Goal: Task Accomplishment & Management: Use online tool/utility

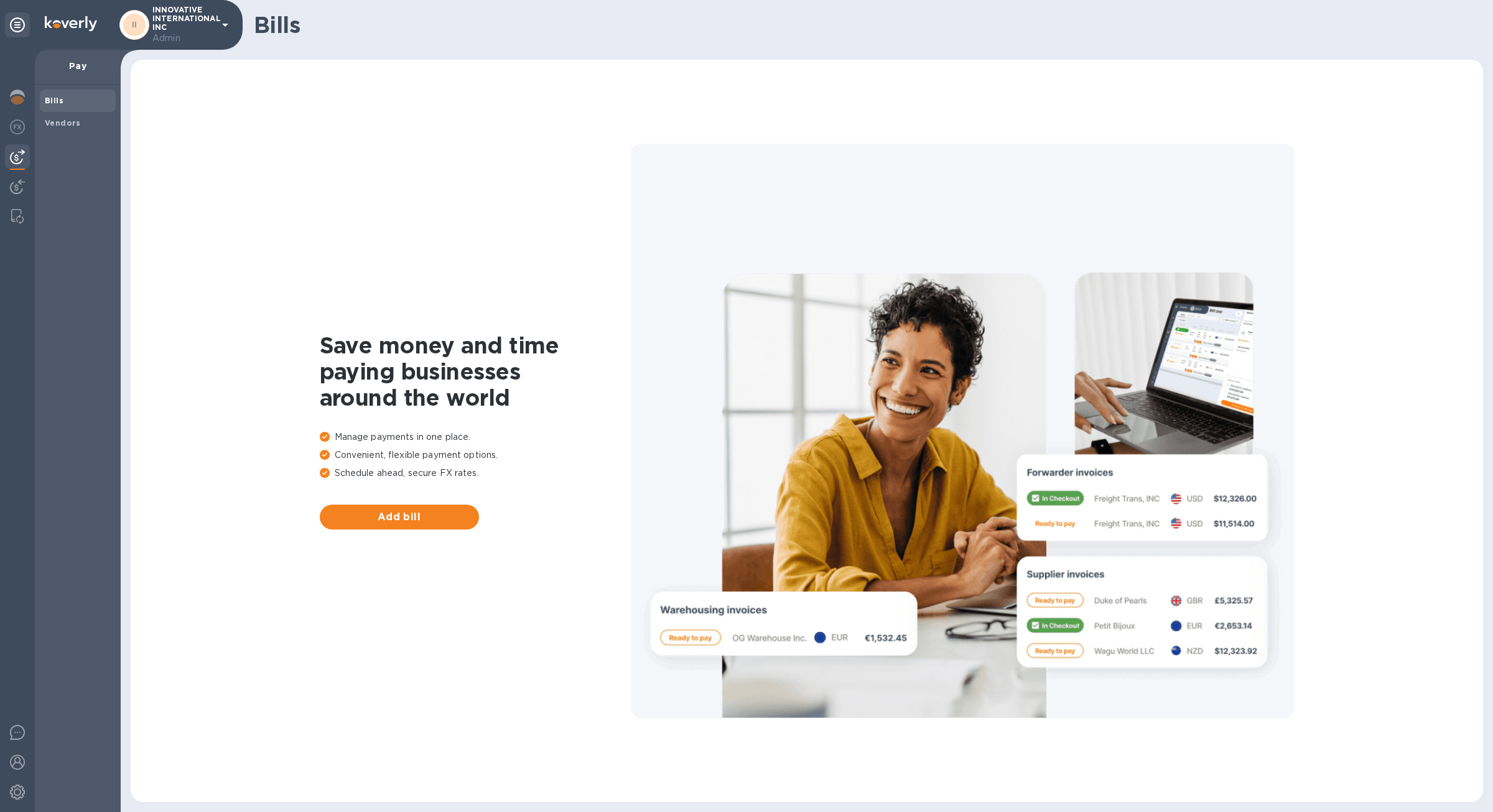
click at [17, 155] on img at bounding box center [17, 157] width 15 height 15
click at [19, 184] on img at bounding box center [17, 186] width 15 height 15
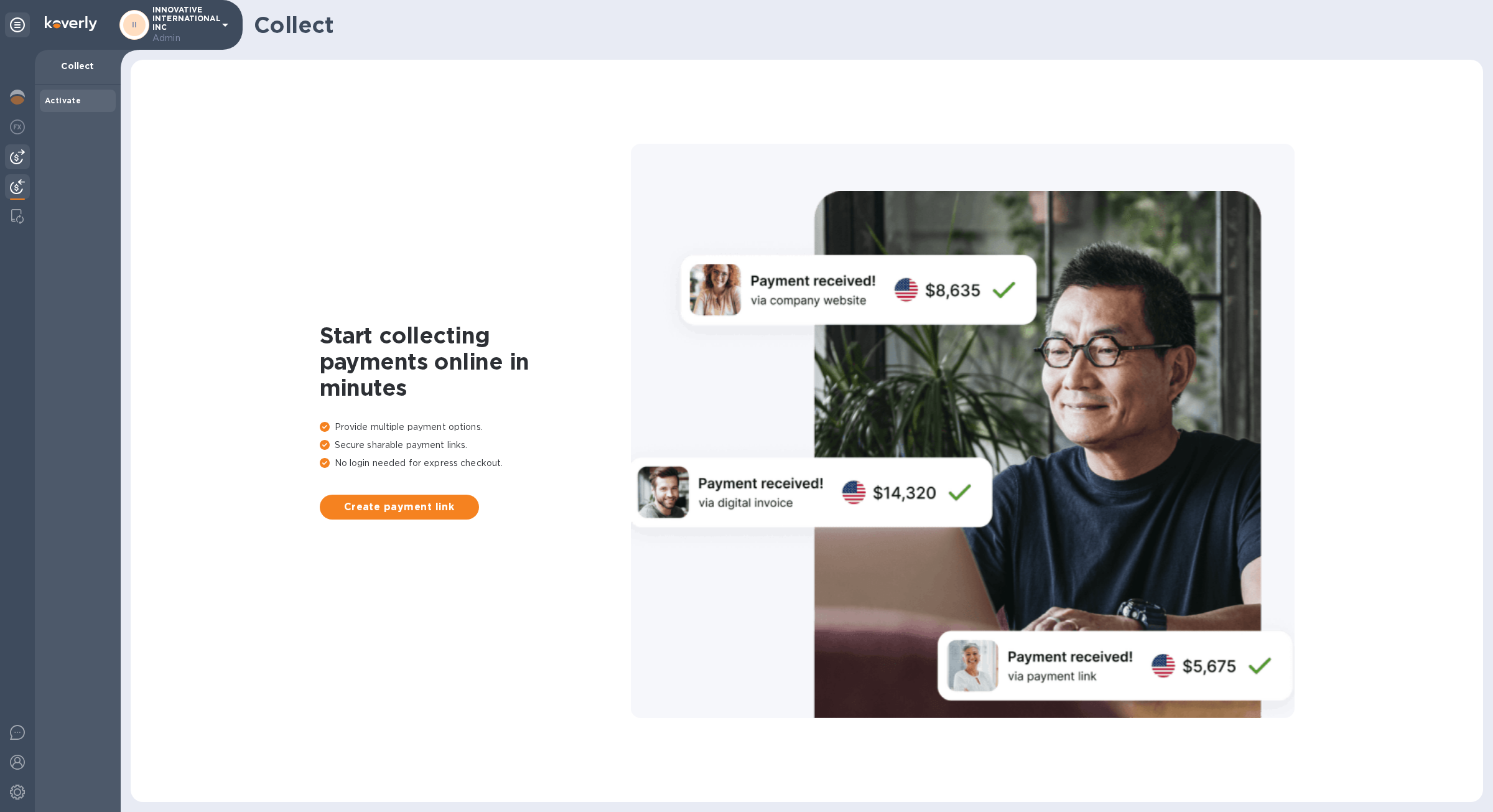
click at [18, 149] on img at bounding box center [17, 157] width 15 height 15
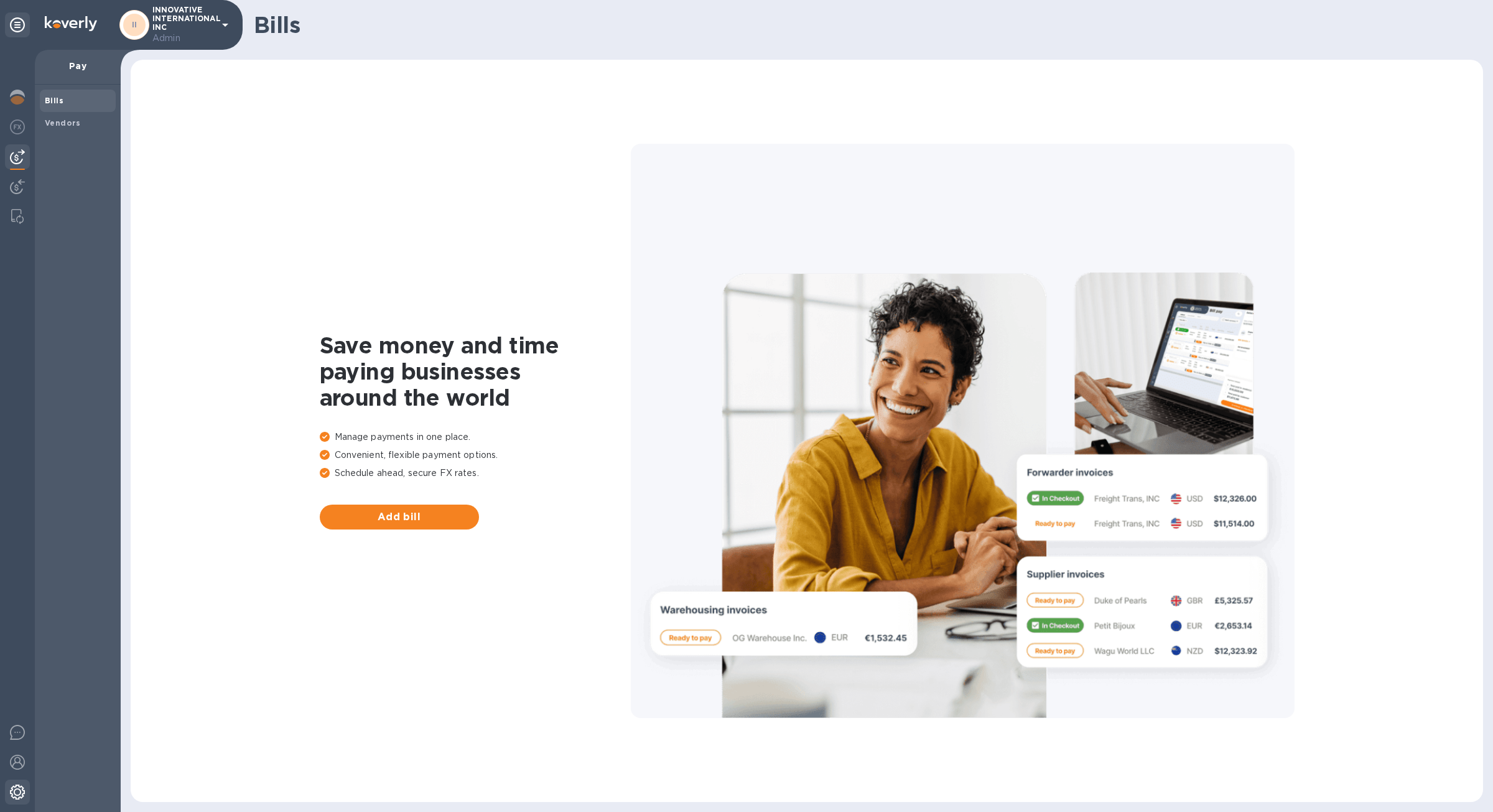
click at [21, 787] on img at bounding box center [17, 792] width 15 height 15
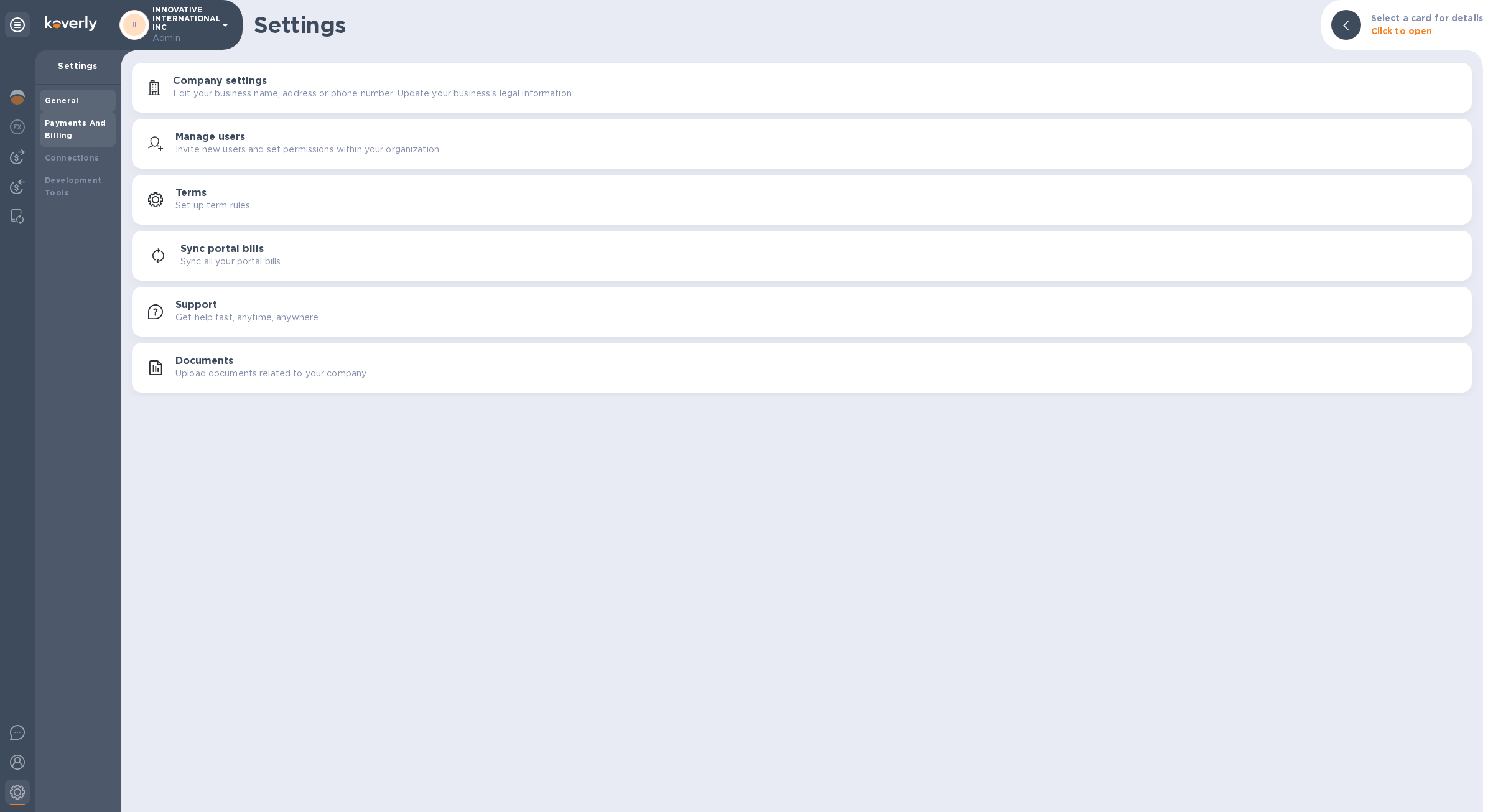
click at [89, 134] on div "Payments And Billing" at bounding box center [78, 129] width 66 height 25
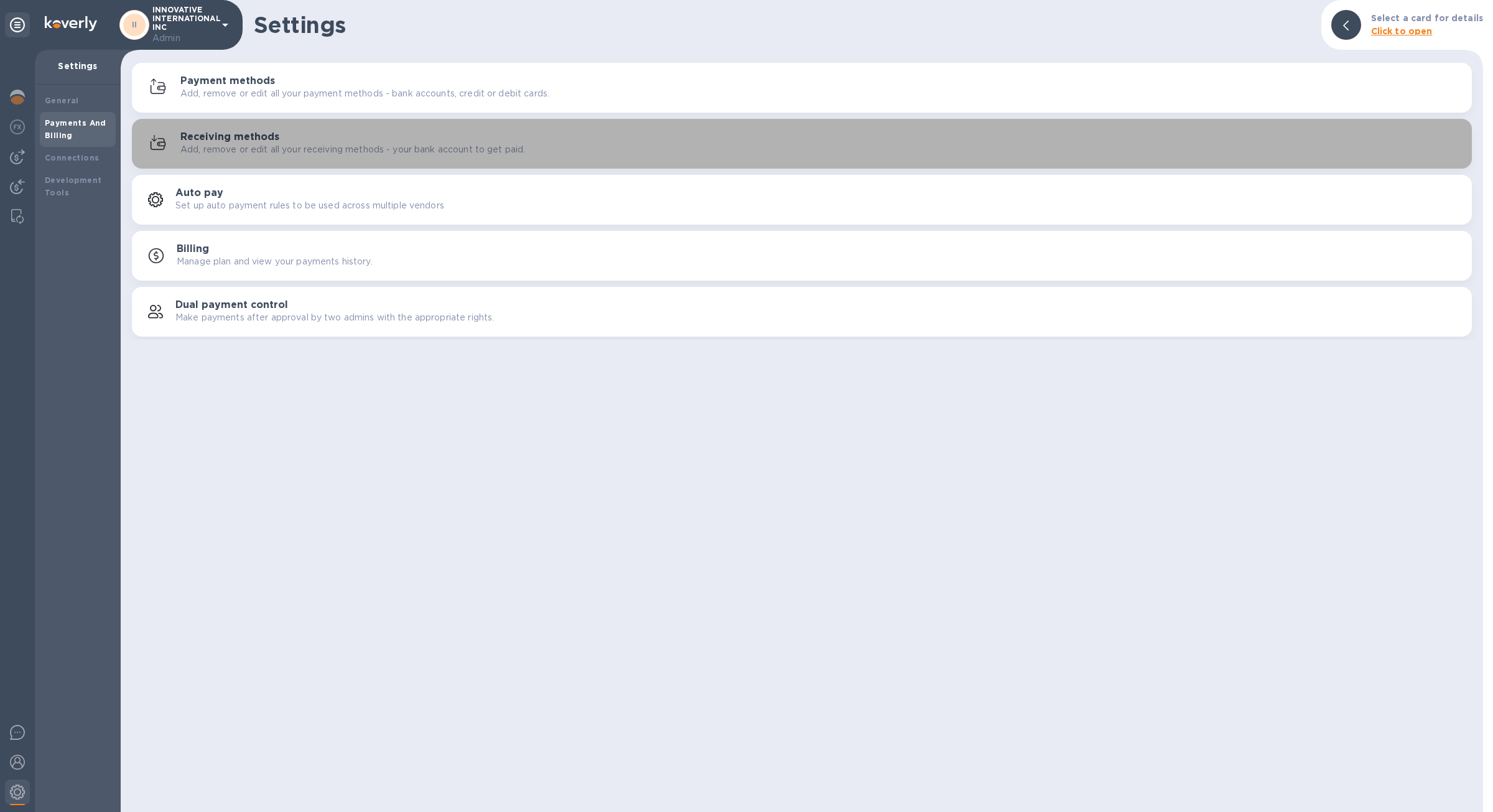
click at [254, 165] on button "Receiving methods Add, remove or edit all your receiving methods - your bank ac…" at bounding box center [802, 143] width 1341 height 50
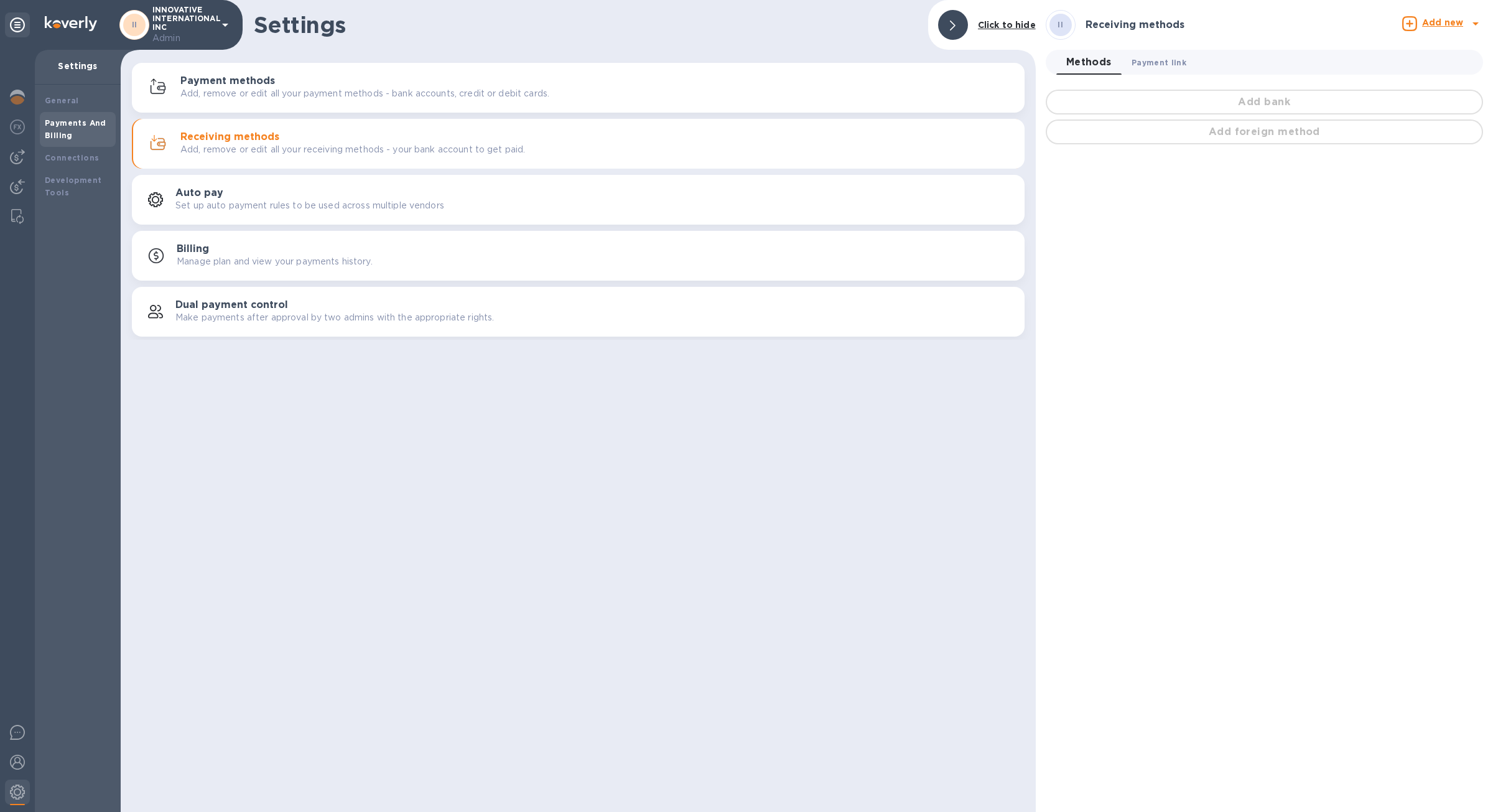
click at [1151, 57] on span "Payment link 0" at bounding box center [1159, 63] width 55 height 13
click at [24, 125] on img at bounding box center [17, 126] width 15 height 15
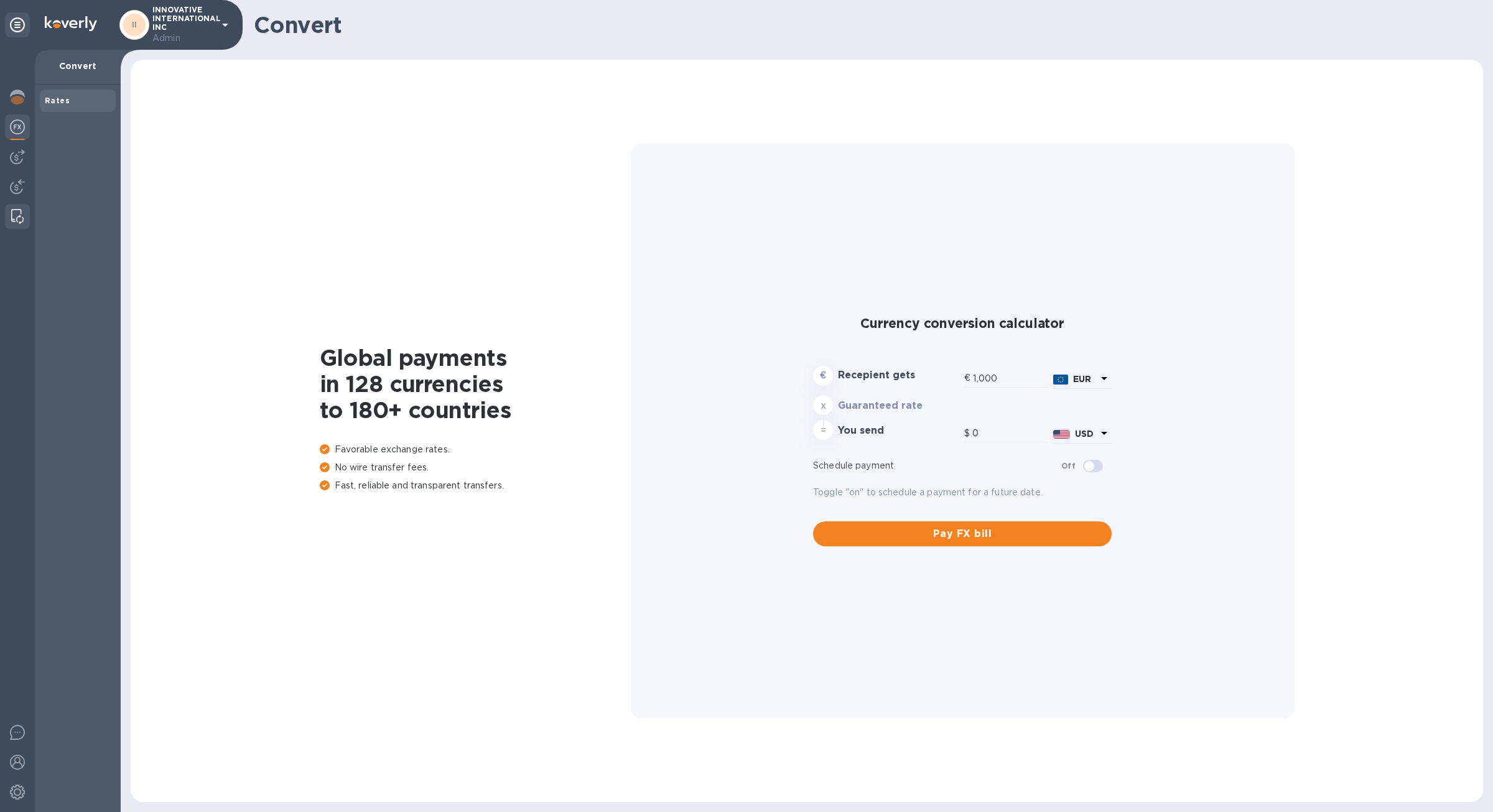
type input "1,174.56"
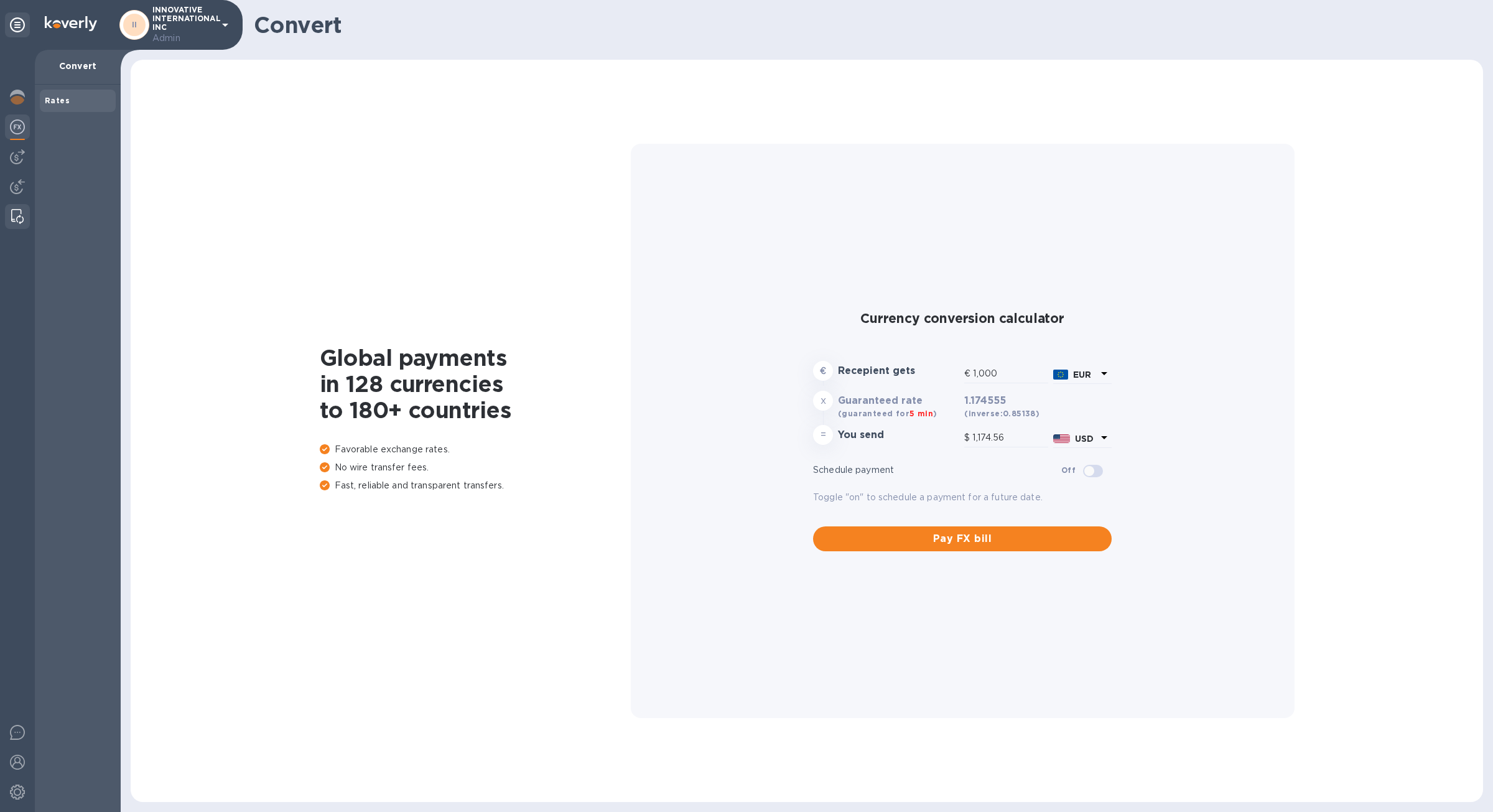
click at [19, 204] on div at bounding box center [17, 216] width 22 height 25
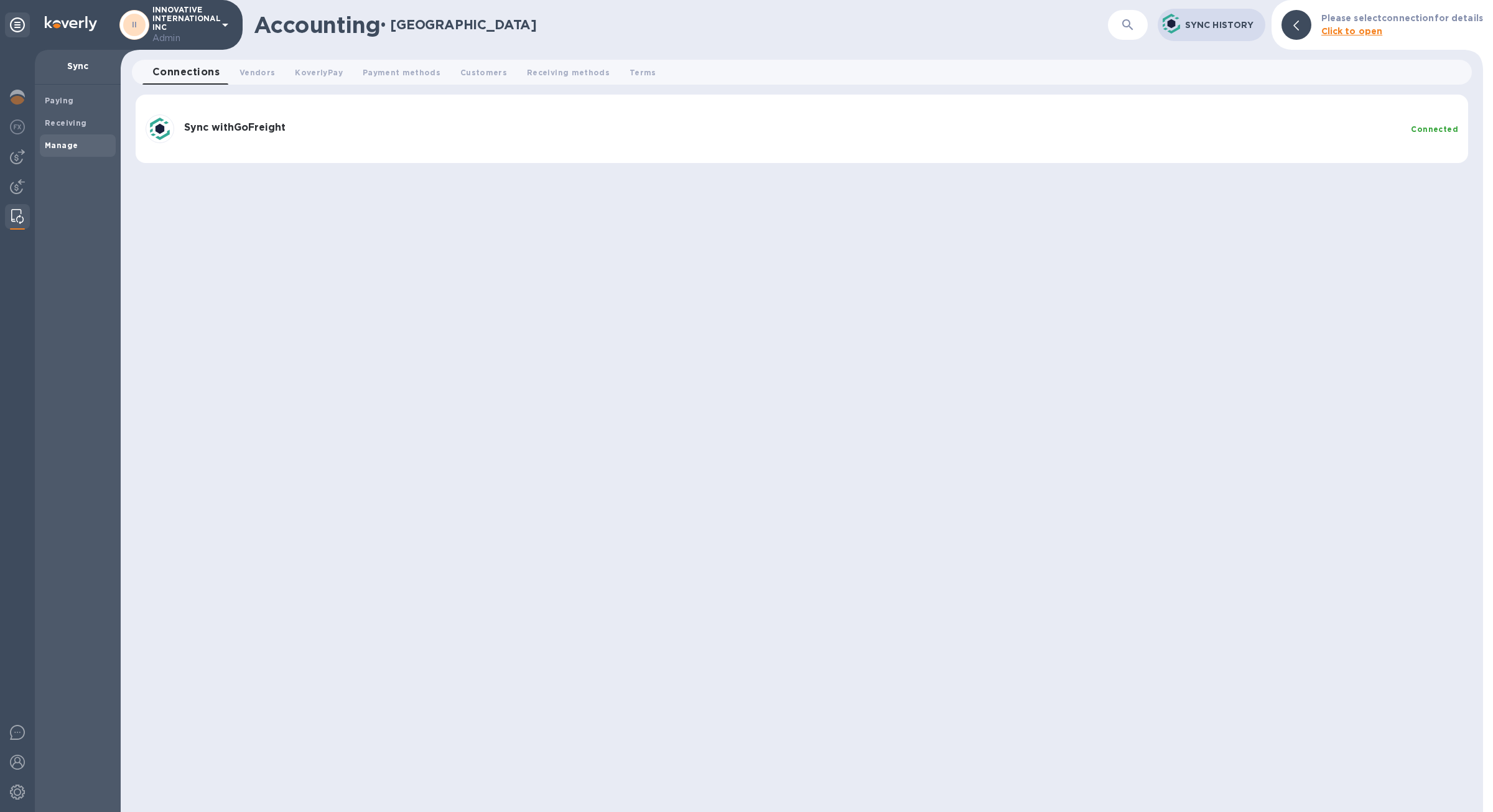
click at [299, 160] on div "Sync with GoFreight Connected" at bounding box center [802, 129] width 1333 height 68
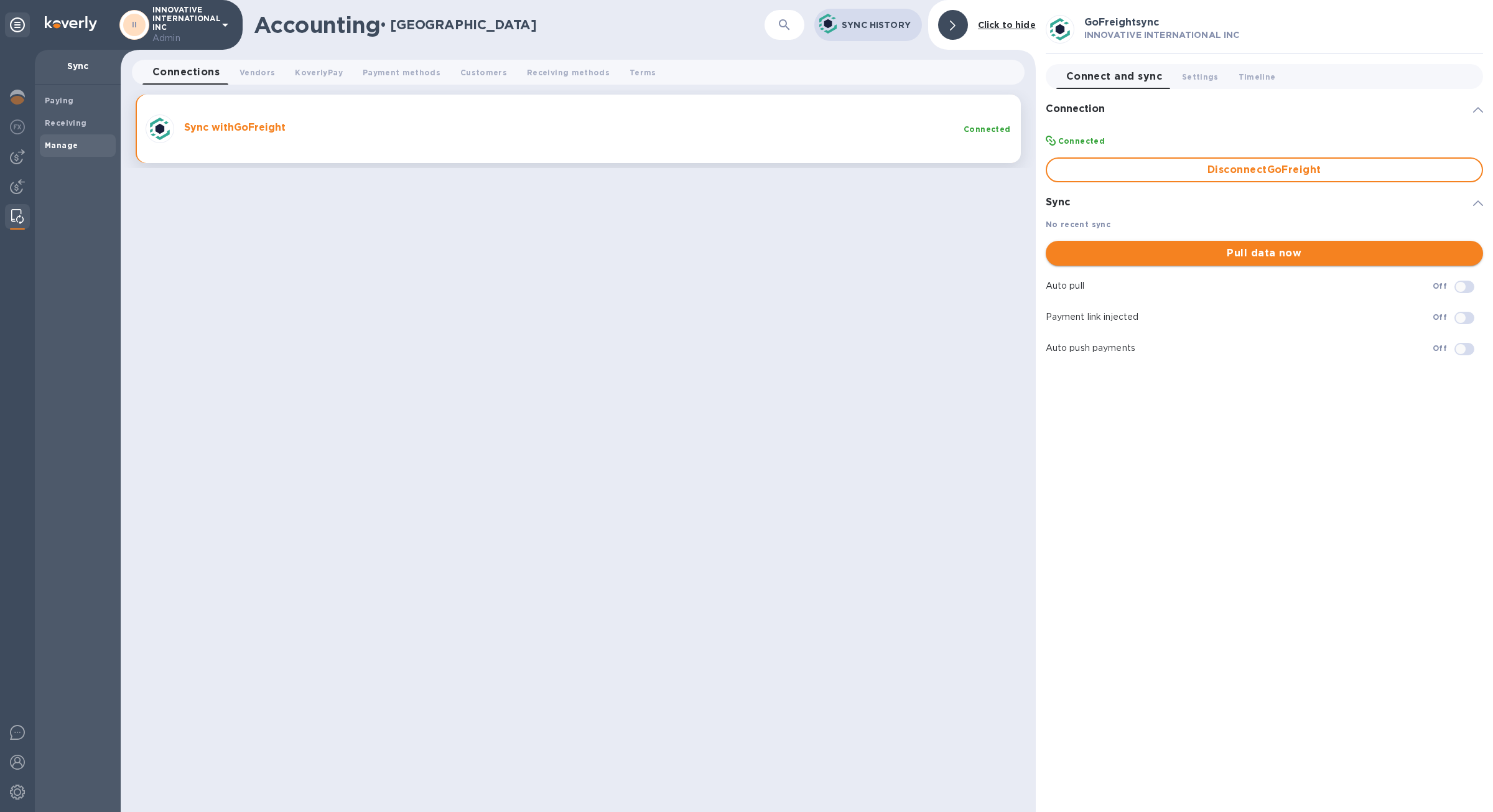
click at [1218, 262] on button "Pull data now" at bounding box center [1264, 253] width 438 height 25
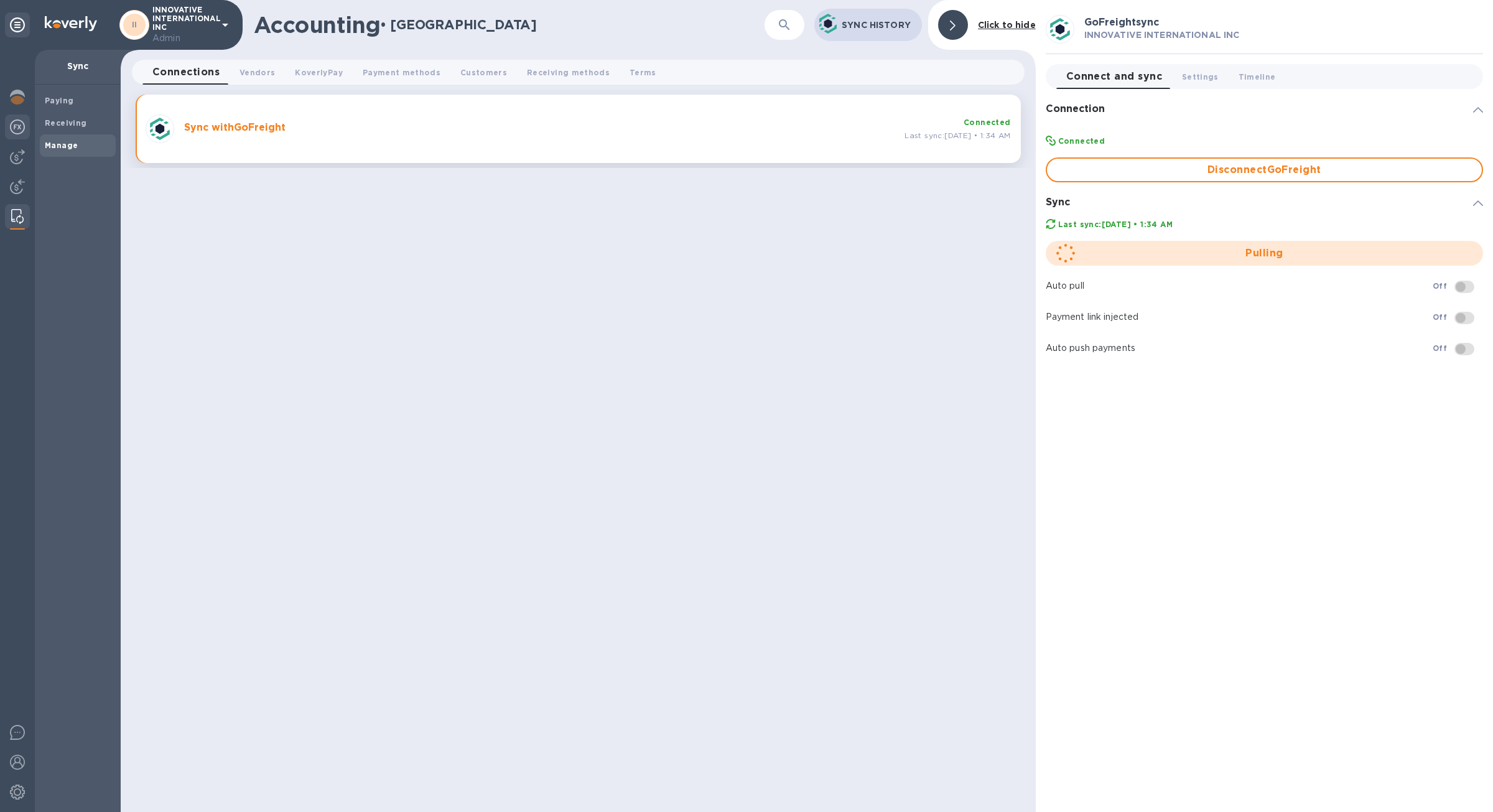
click at [12, 133] on img at bounding box center [17, 126] width 15 height 15
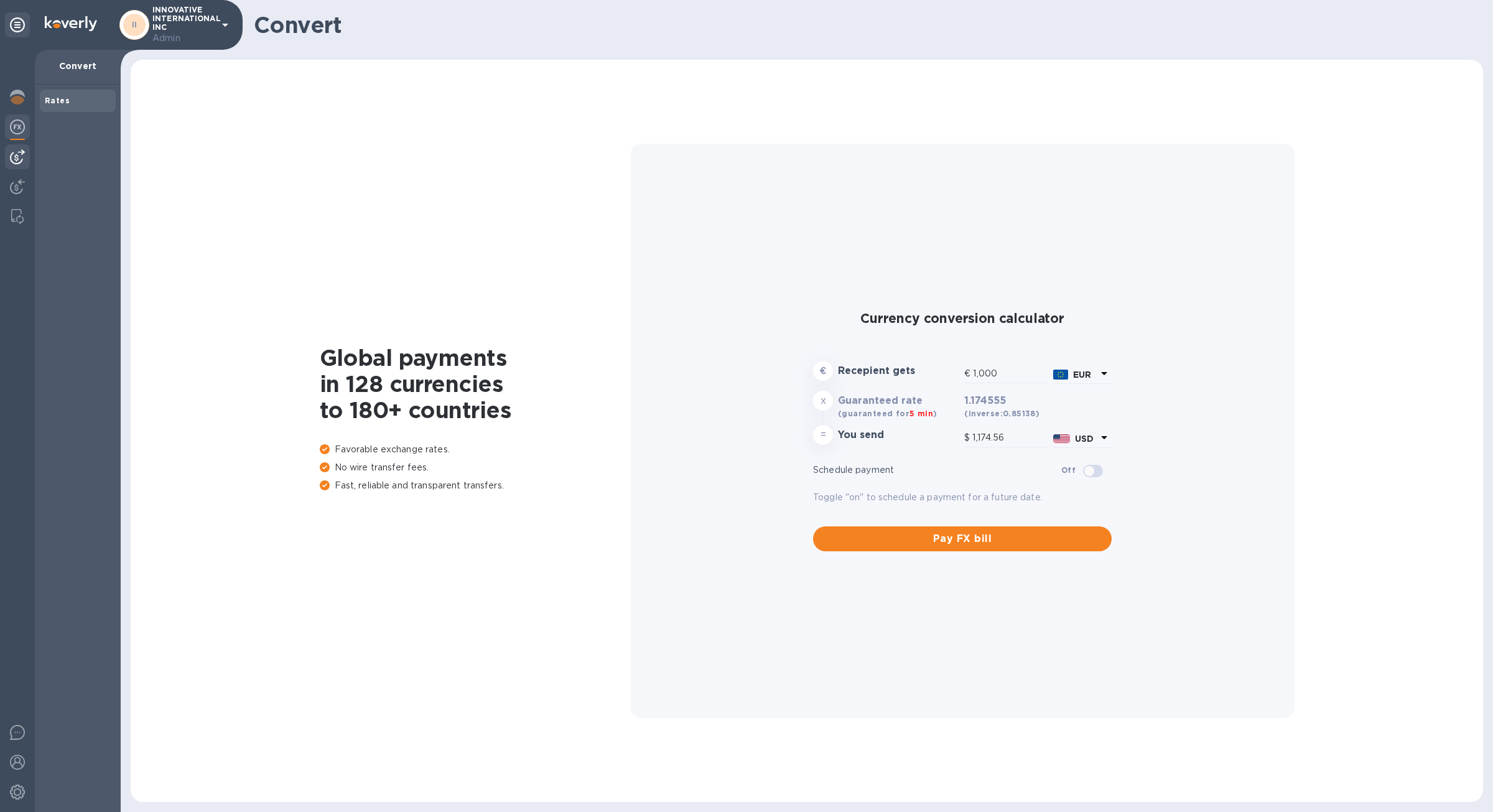
click at [17, 156] on img at bounding box center [17, 157] width 15 height 15
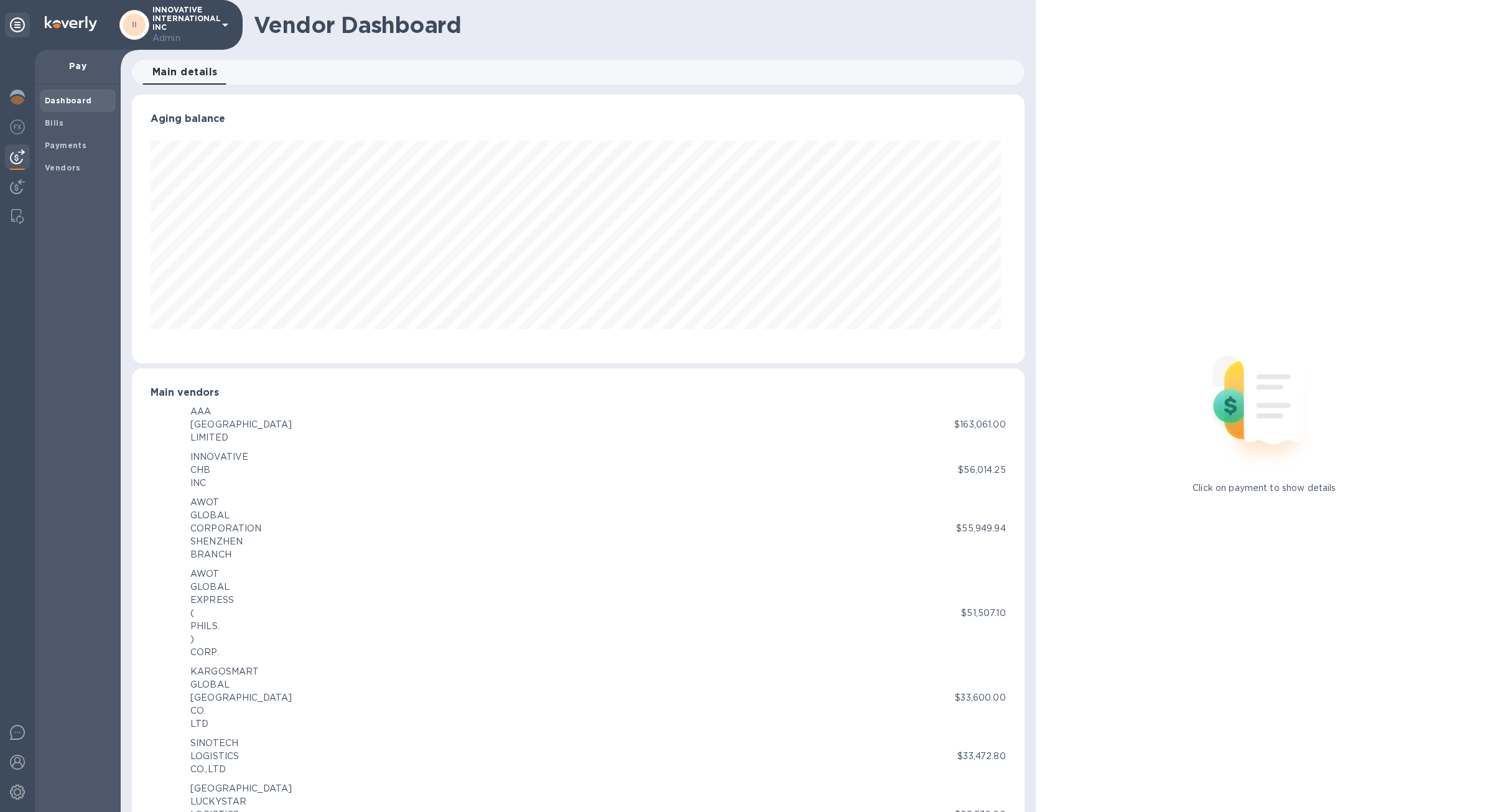
scroll to position [269, 887]
click at [63, 168] on b "Vendors" at bounding box center [63, 167] width 36 height 9
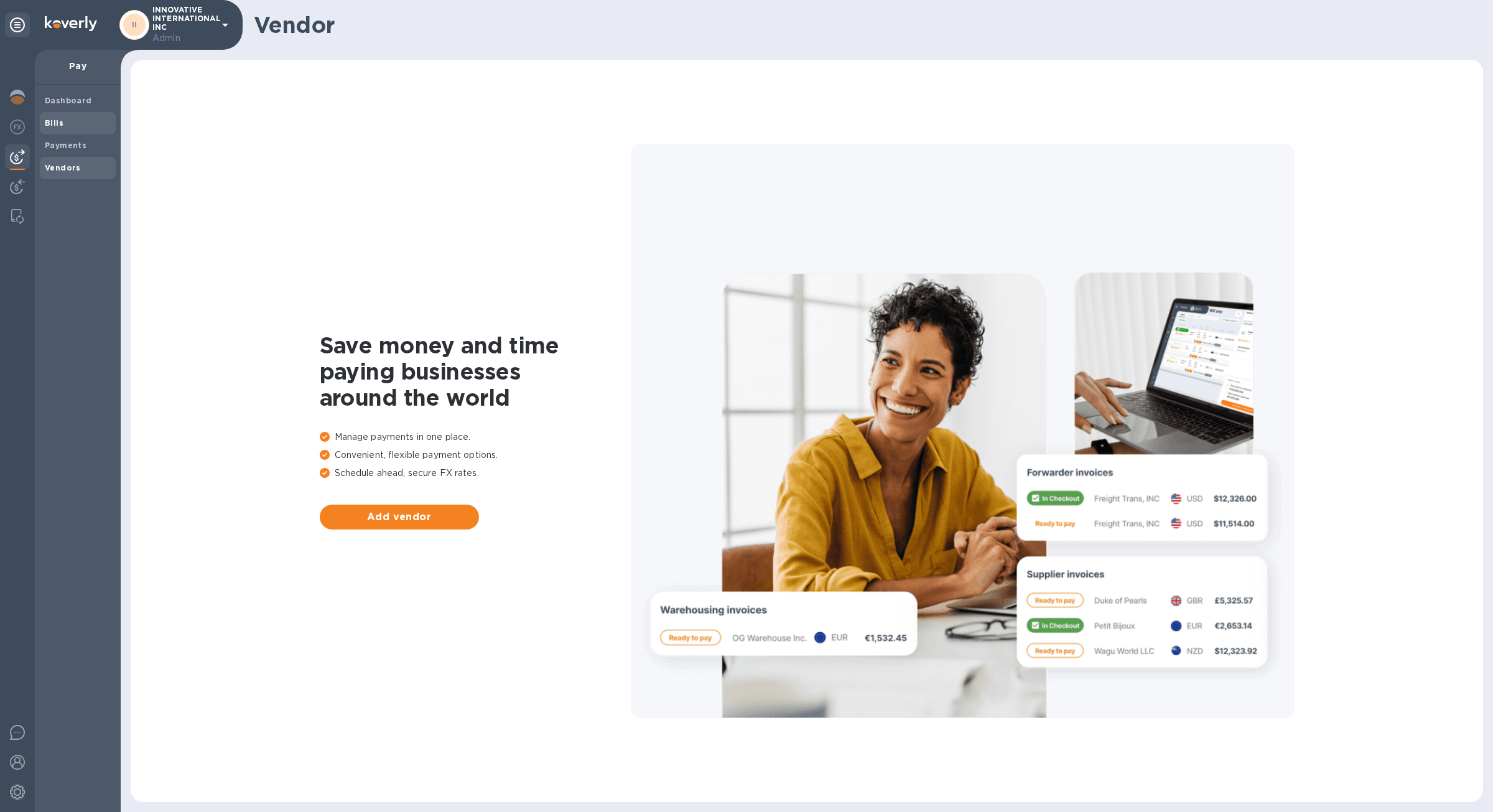
click at [68, 126] on span "Bills" at bounding box center [78, 123] width 66 height 12
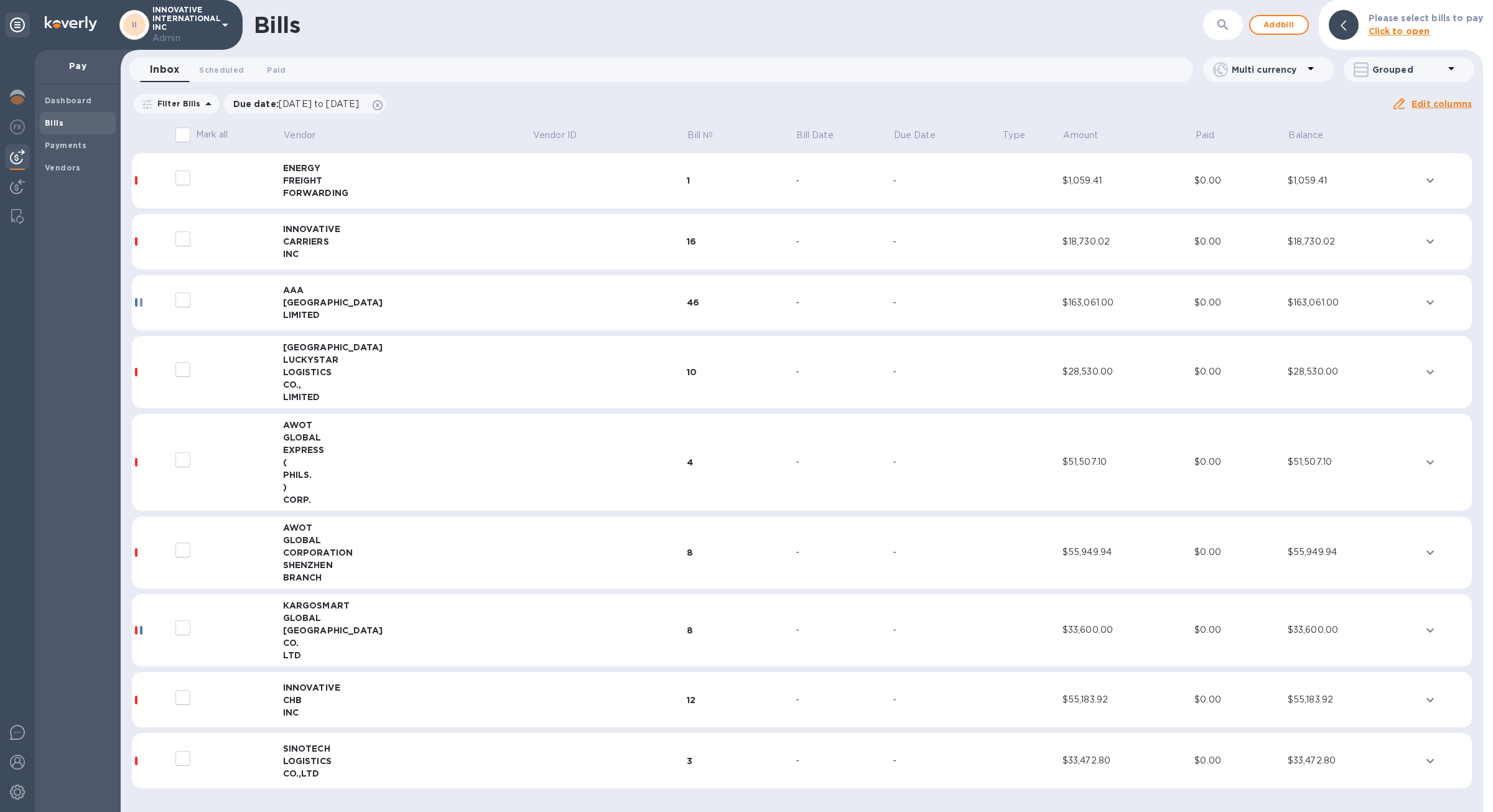
click at [796, 266] on td "-" at bounding box center [844, 242] width 97 height 56
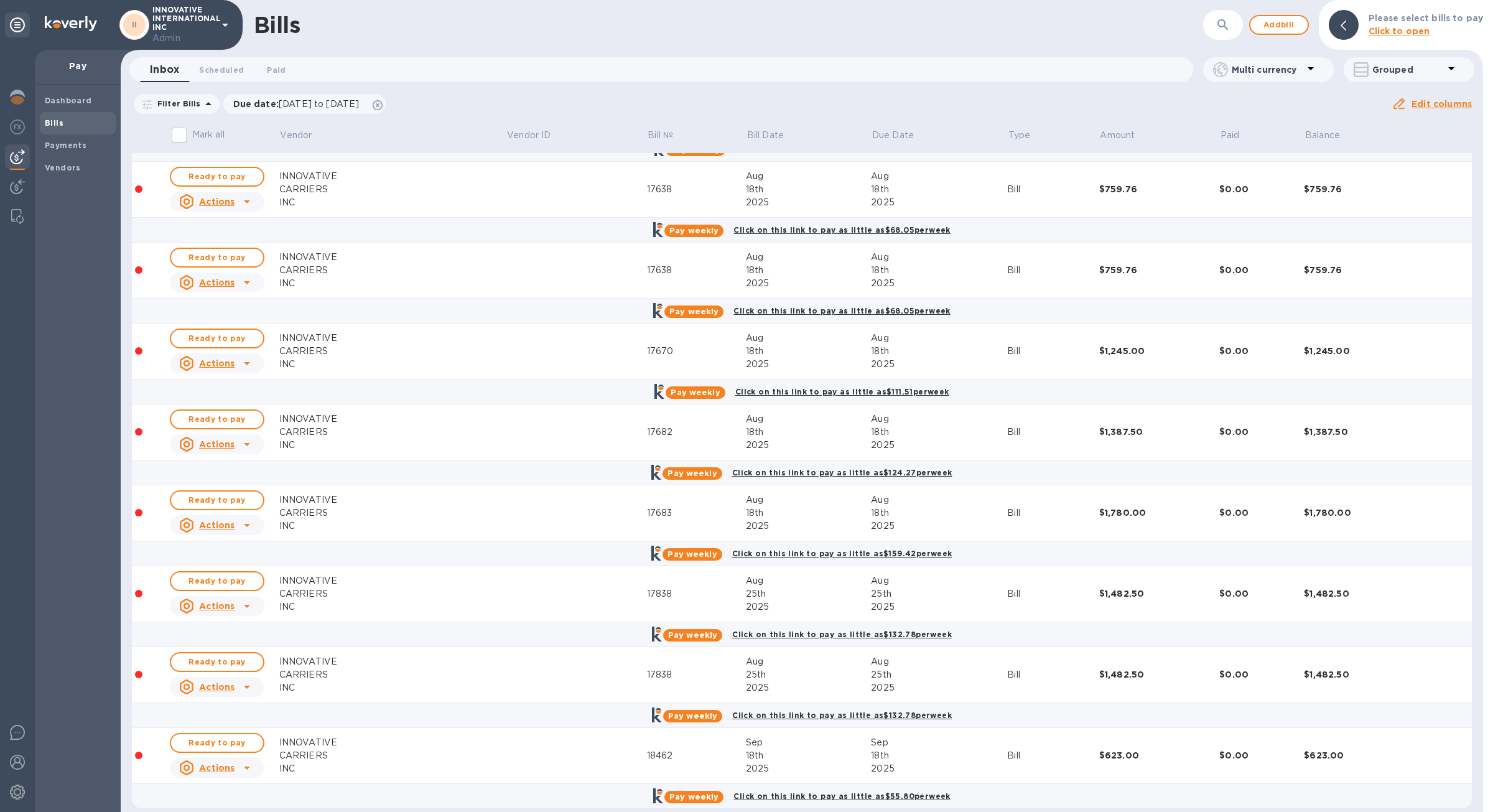
scroll to position [799, 0]
click at [79, 162] on span "Vendors" at bounding box center [78, 167] width 66 height 12
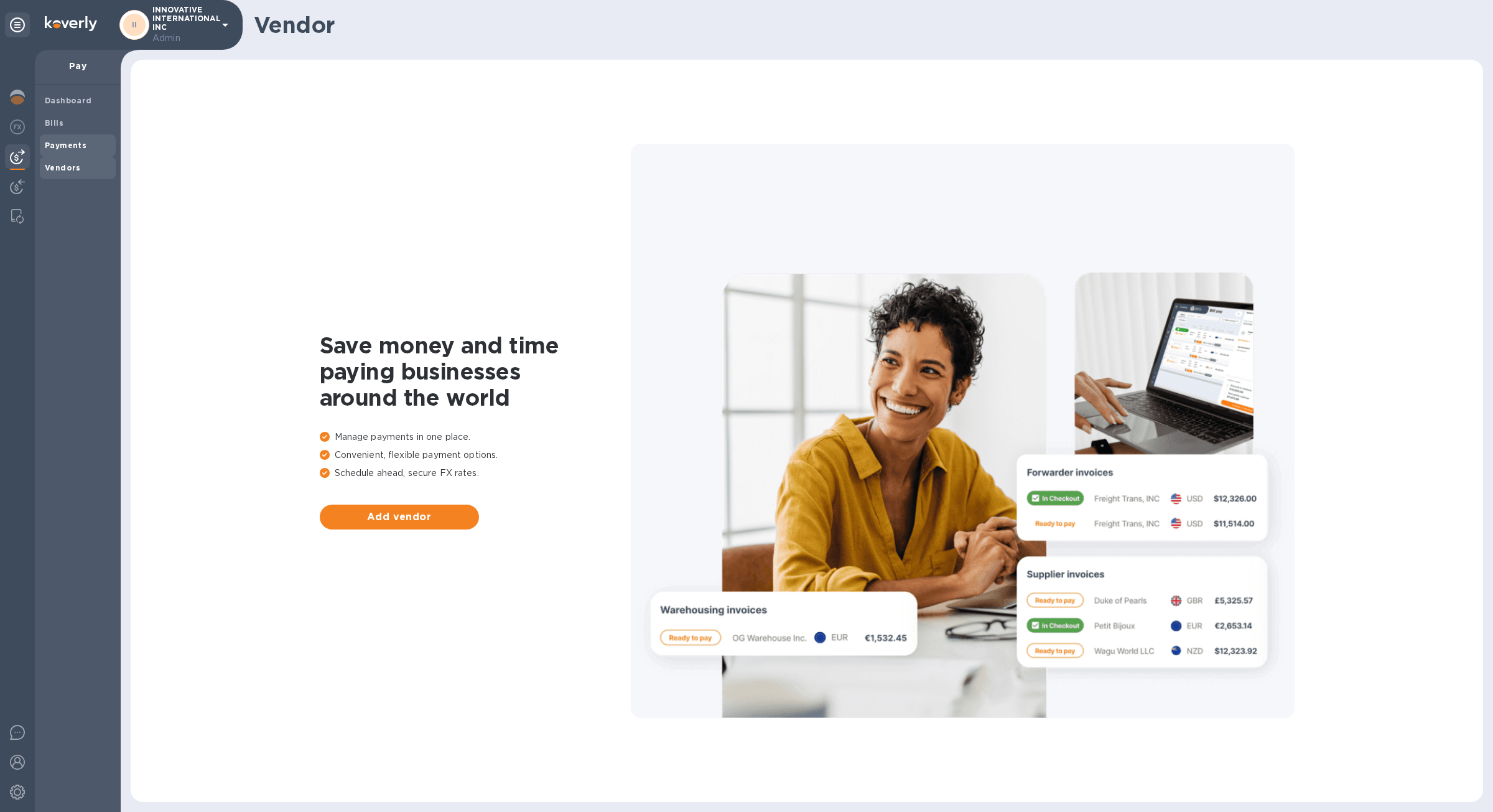
click at [70, 153] on div "Payments" at bounding box center [78, 145] width 76 height 22
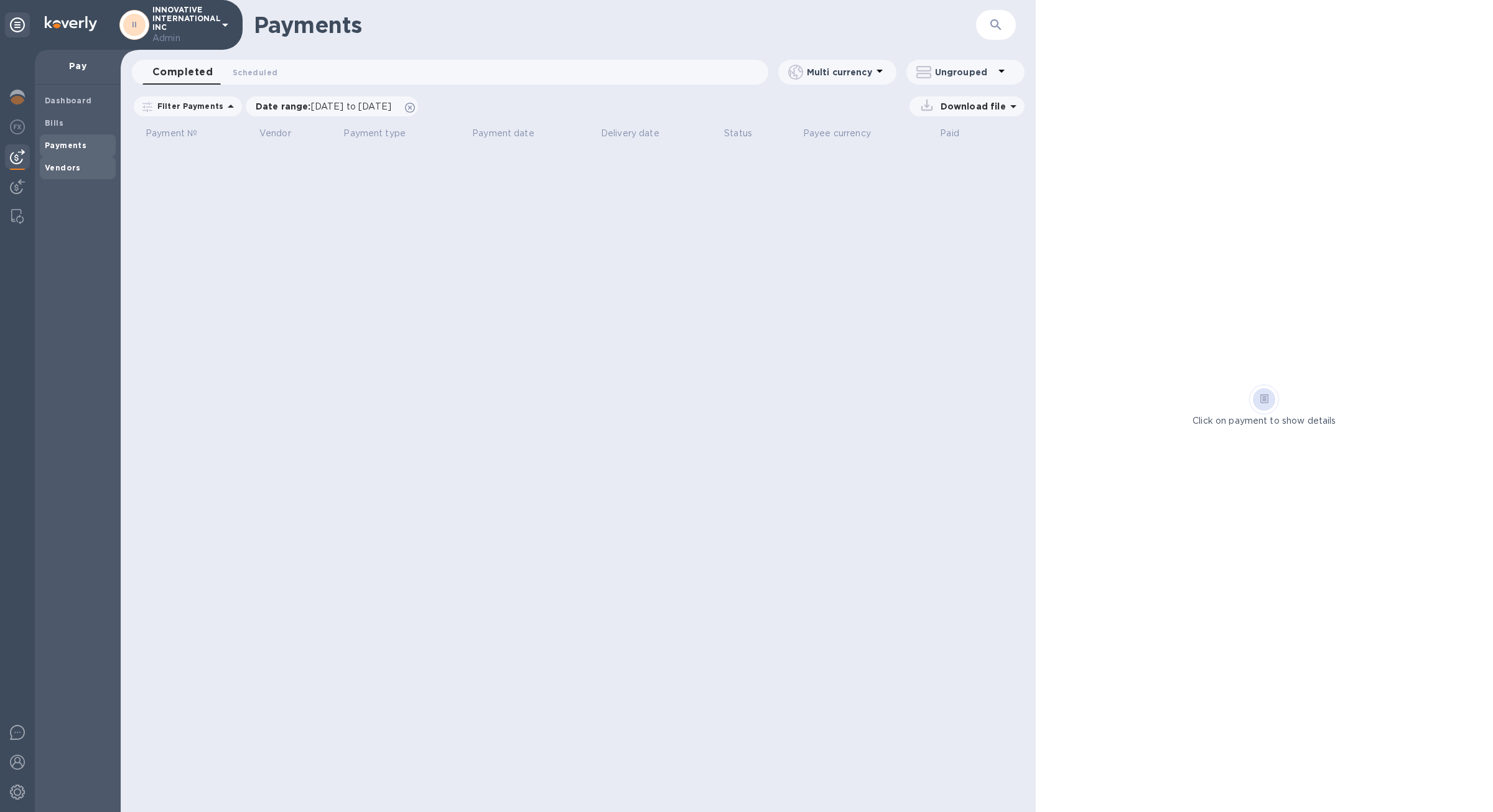
click at [77, 174] on div "Vendors" at bounding box center [78, 167] width 76 height 22
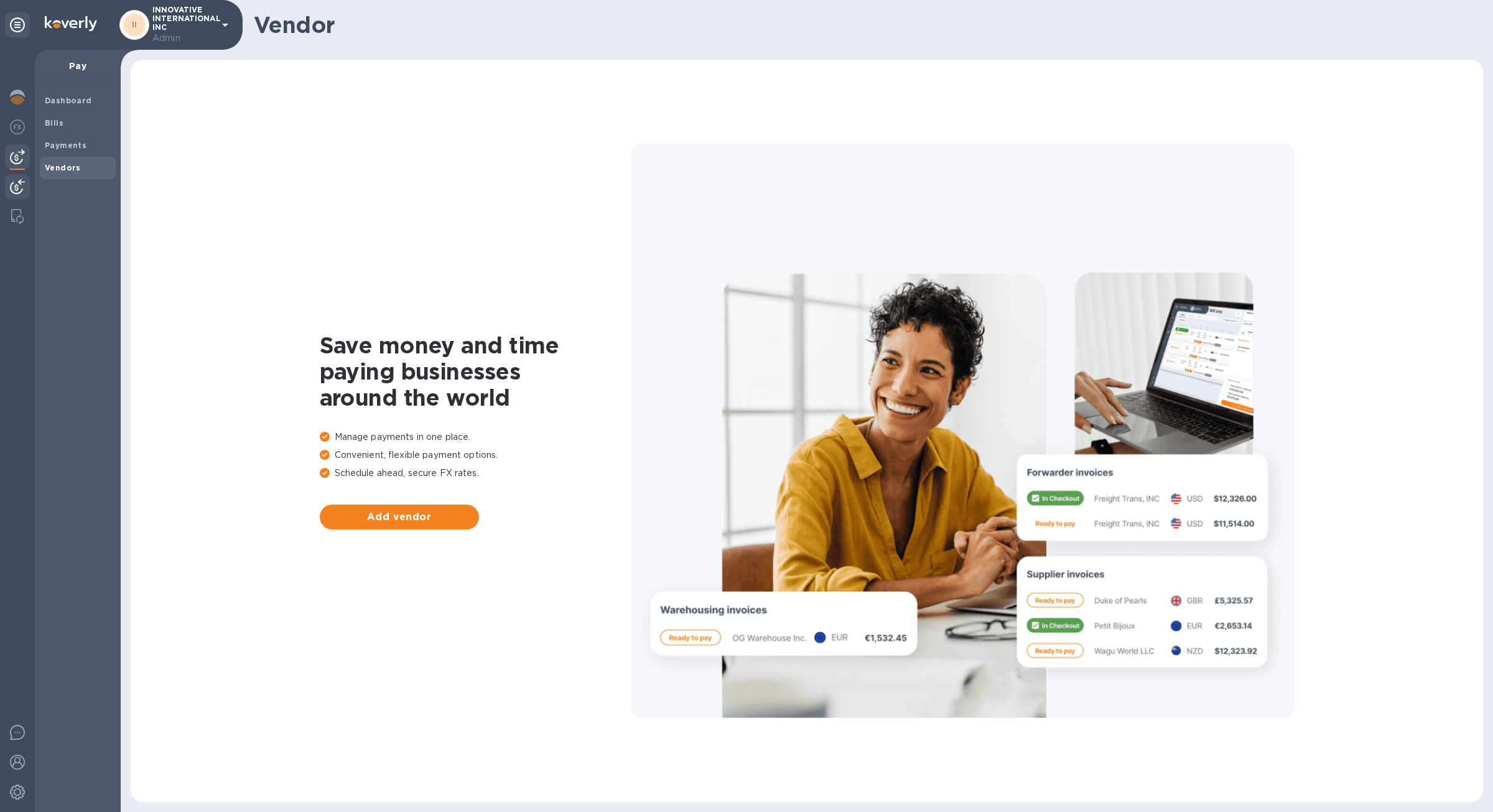
click at [24, 195] on div at bounding box center [17, 188] width 25 height 27
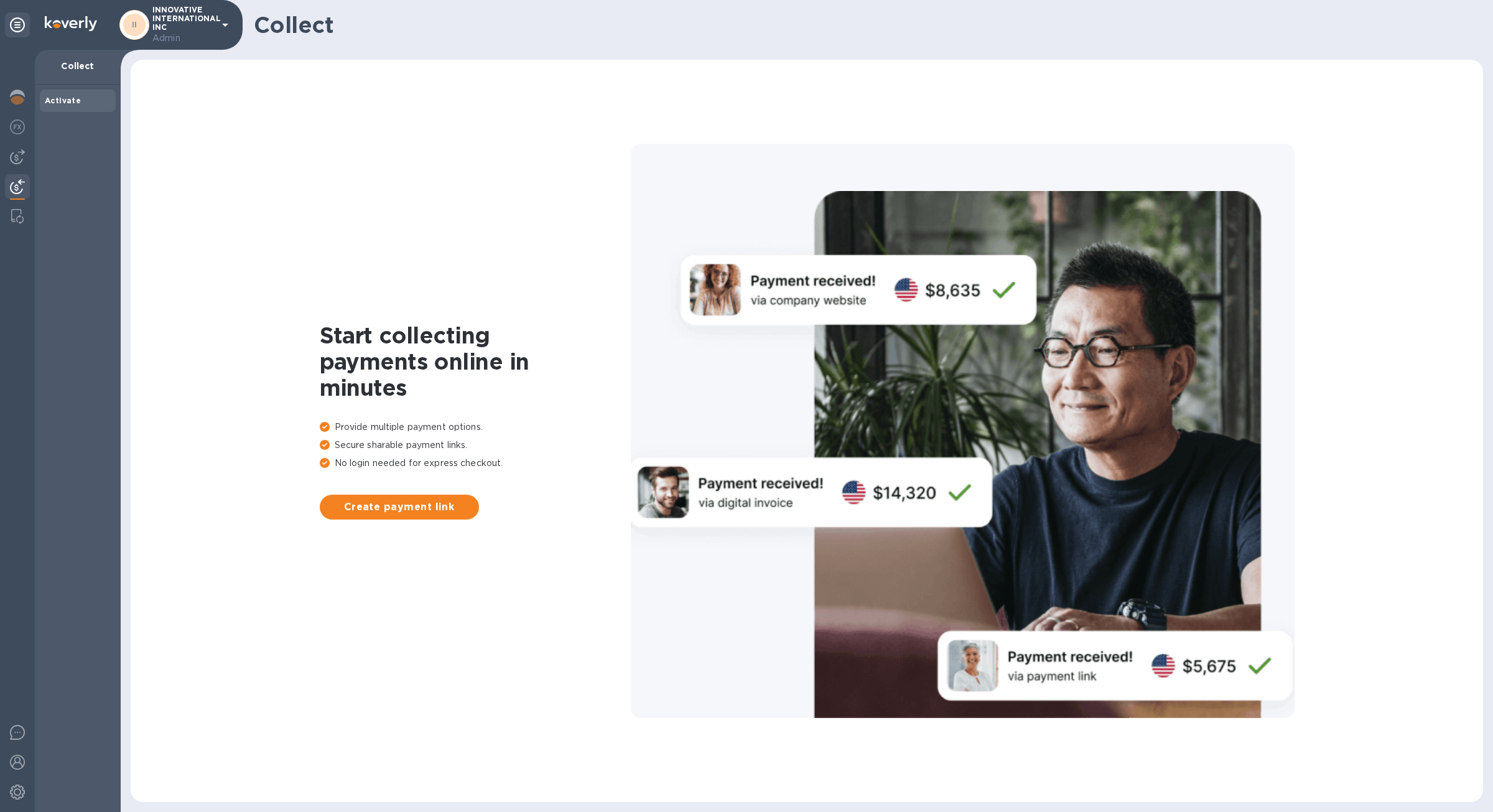
click at [72, 100] on b "Activate" at bounding box center [63, 100] width 36 height 9
click at [416, 518] on button "Create payment link" at bounding box center [400, 507] width 160 height 25
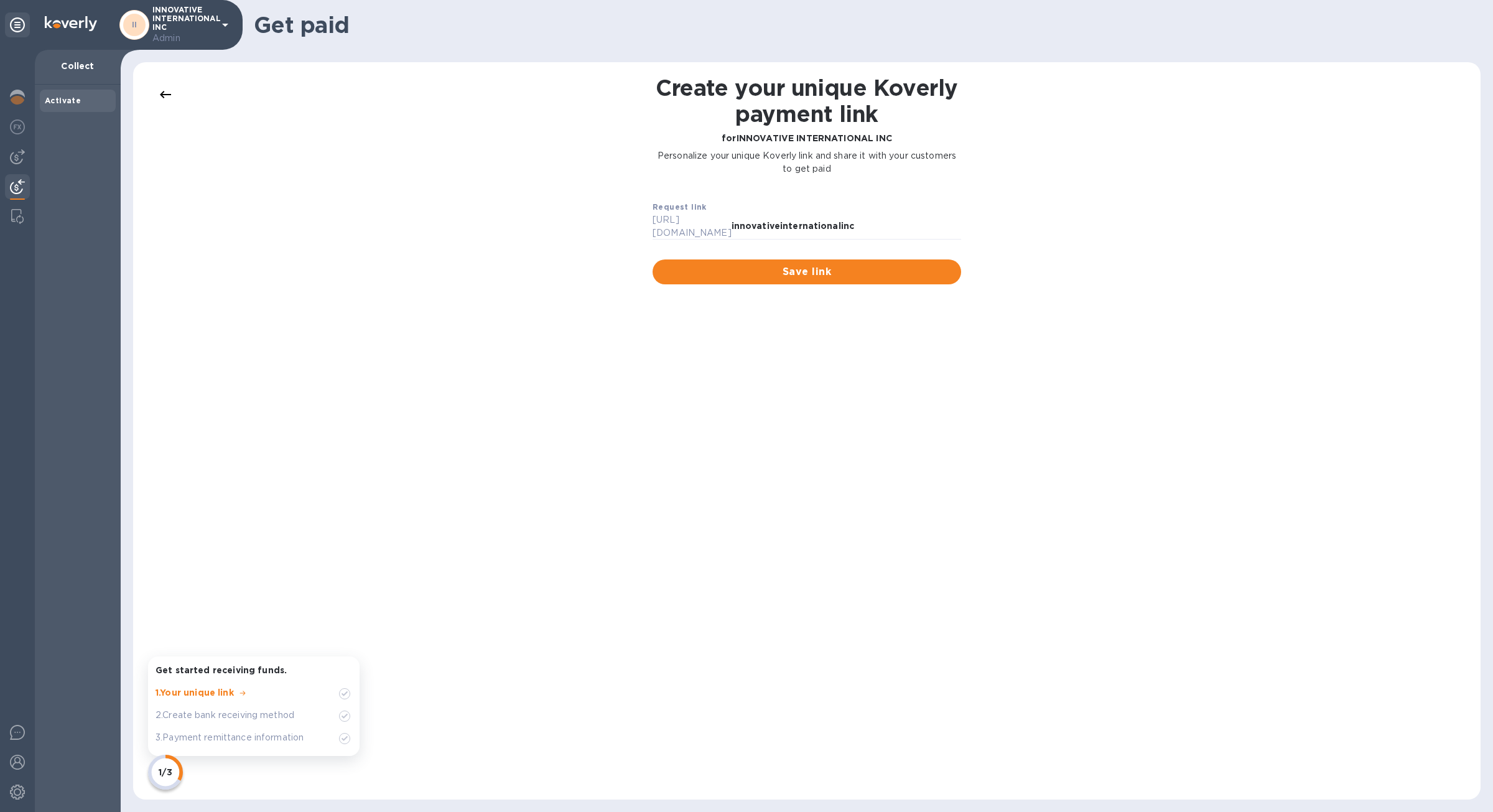
click at [1, 161] on div at bounding box center [17, 430] width 35 height 762
click at [11, 161] on img at bounding box center [17, 157] width 15 height 15
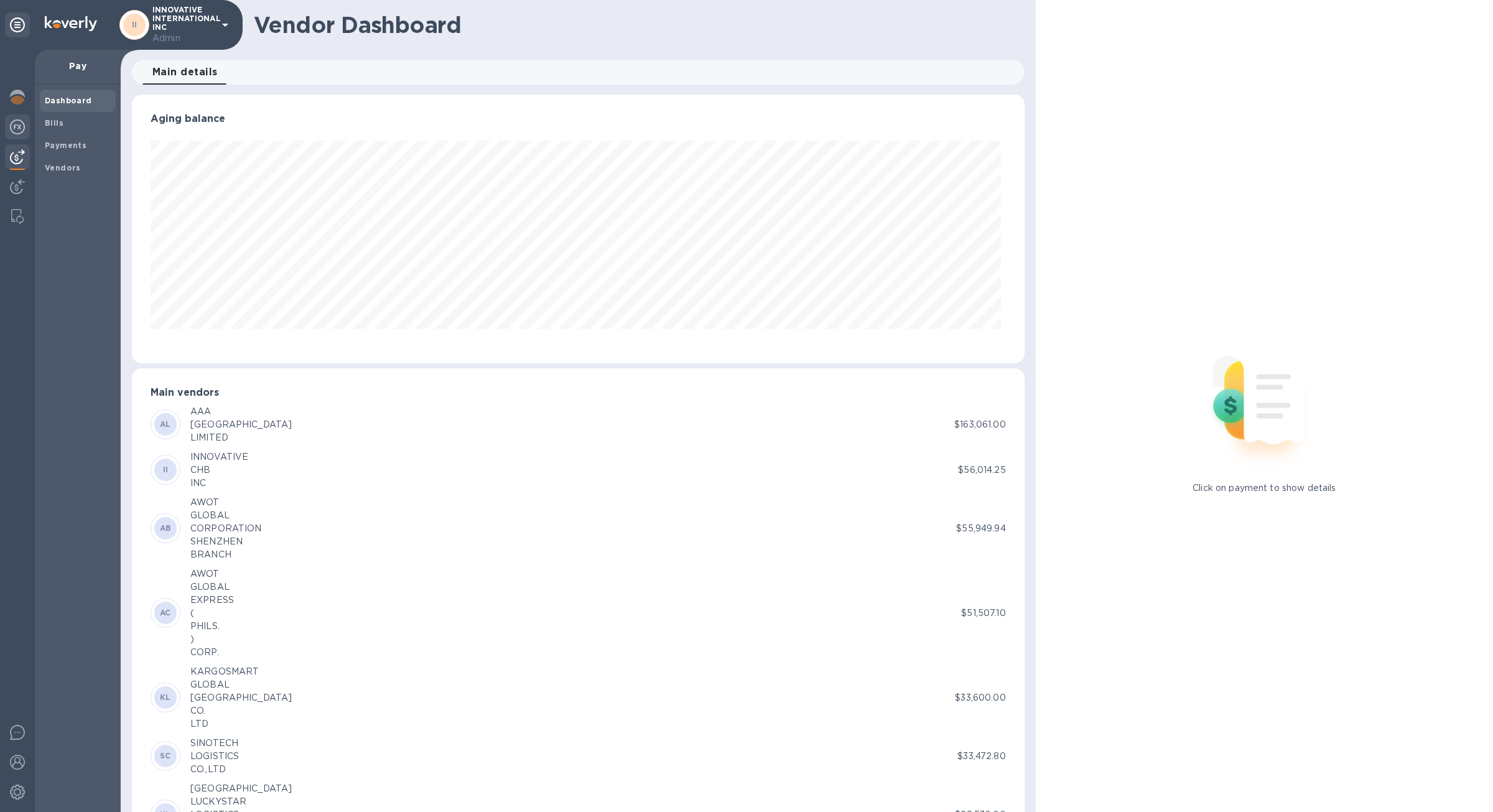
scroll to position [269, 887]
click at [80, 149] on b "Payments" at bounding box center [65, 145] width 42 height 9
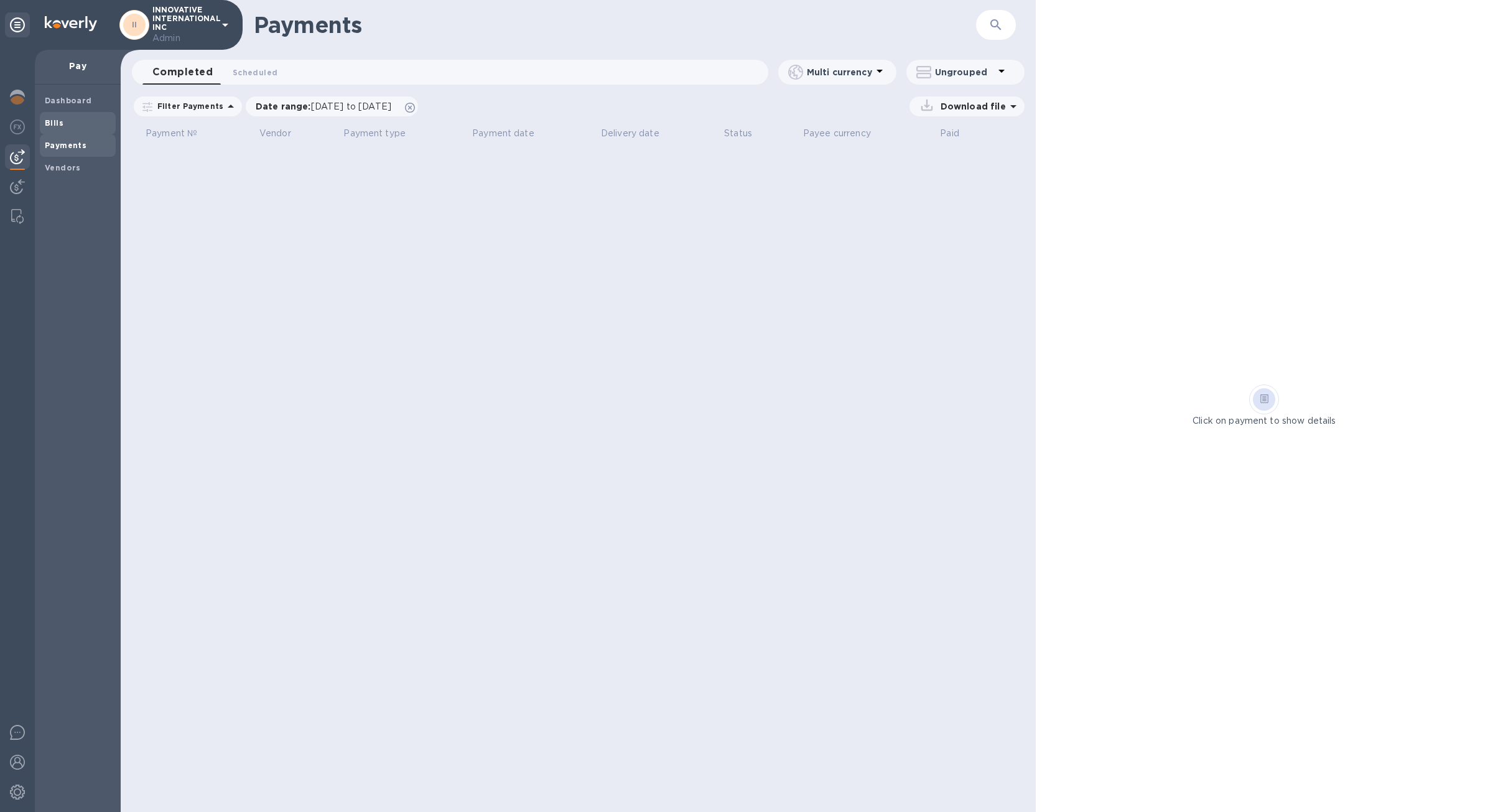
click at [79, 126] on span "Bills" at bounding box center [78, 123] width 66 height 12
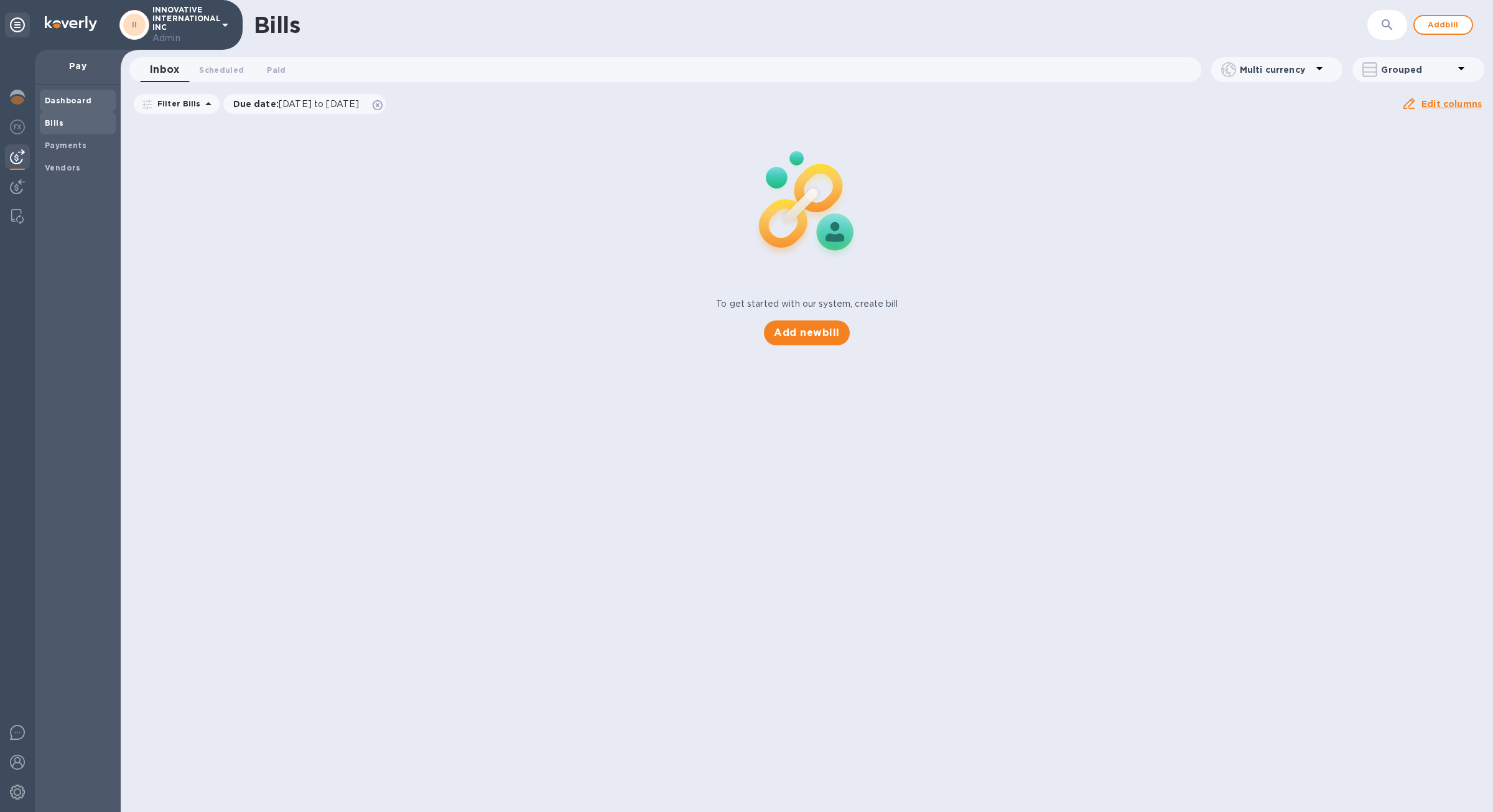
click at [81, 99] on b "Dashboard" at bounding box center [68, 100] width 47 height 9
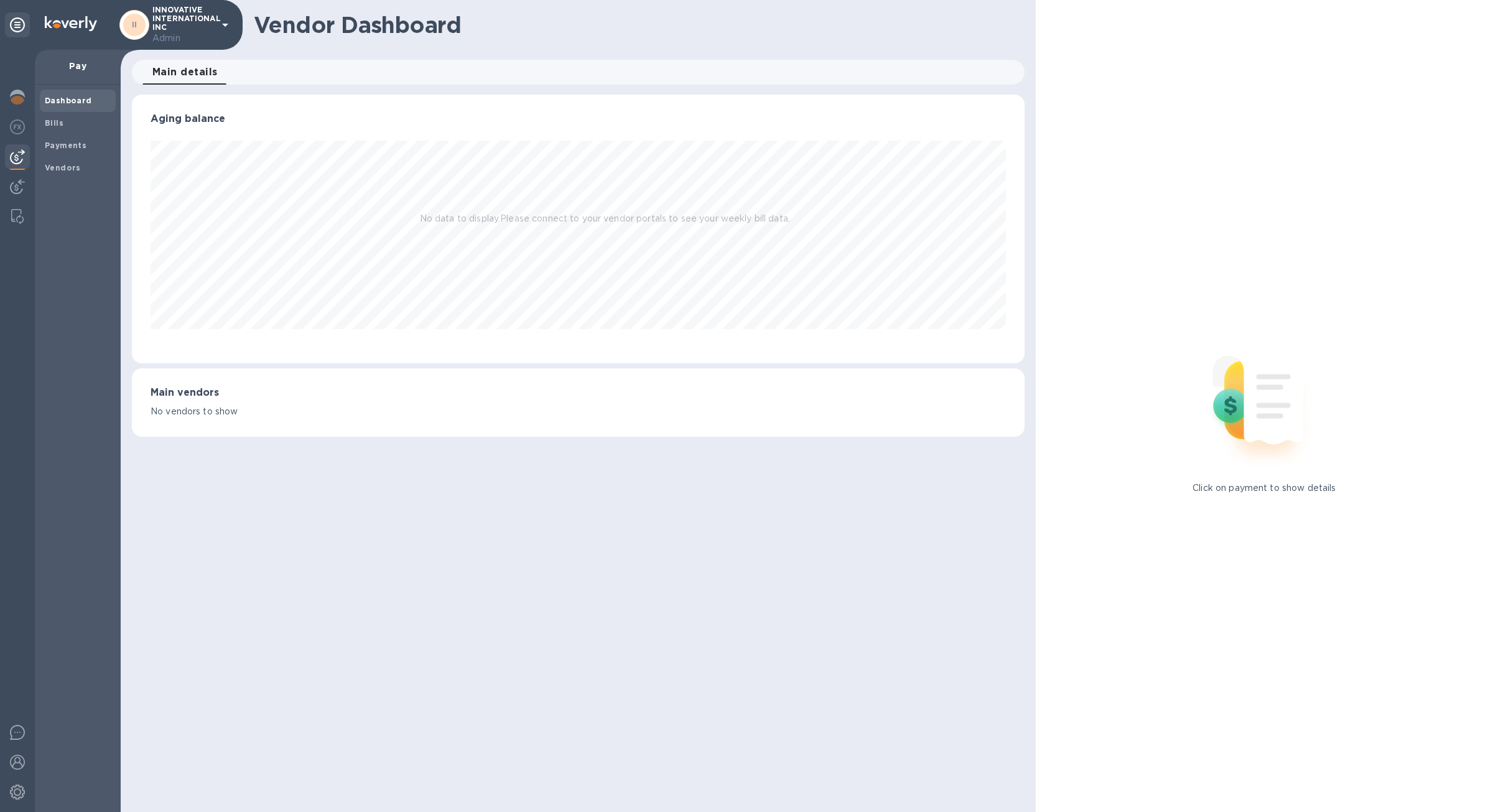
scroll to position [269, 892]
click at [8, 206] on div at bounding box center [17, 216] width 22 height 25
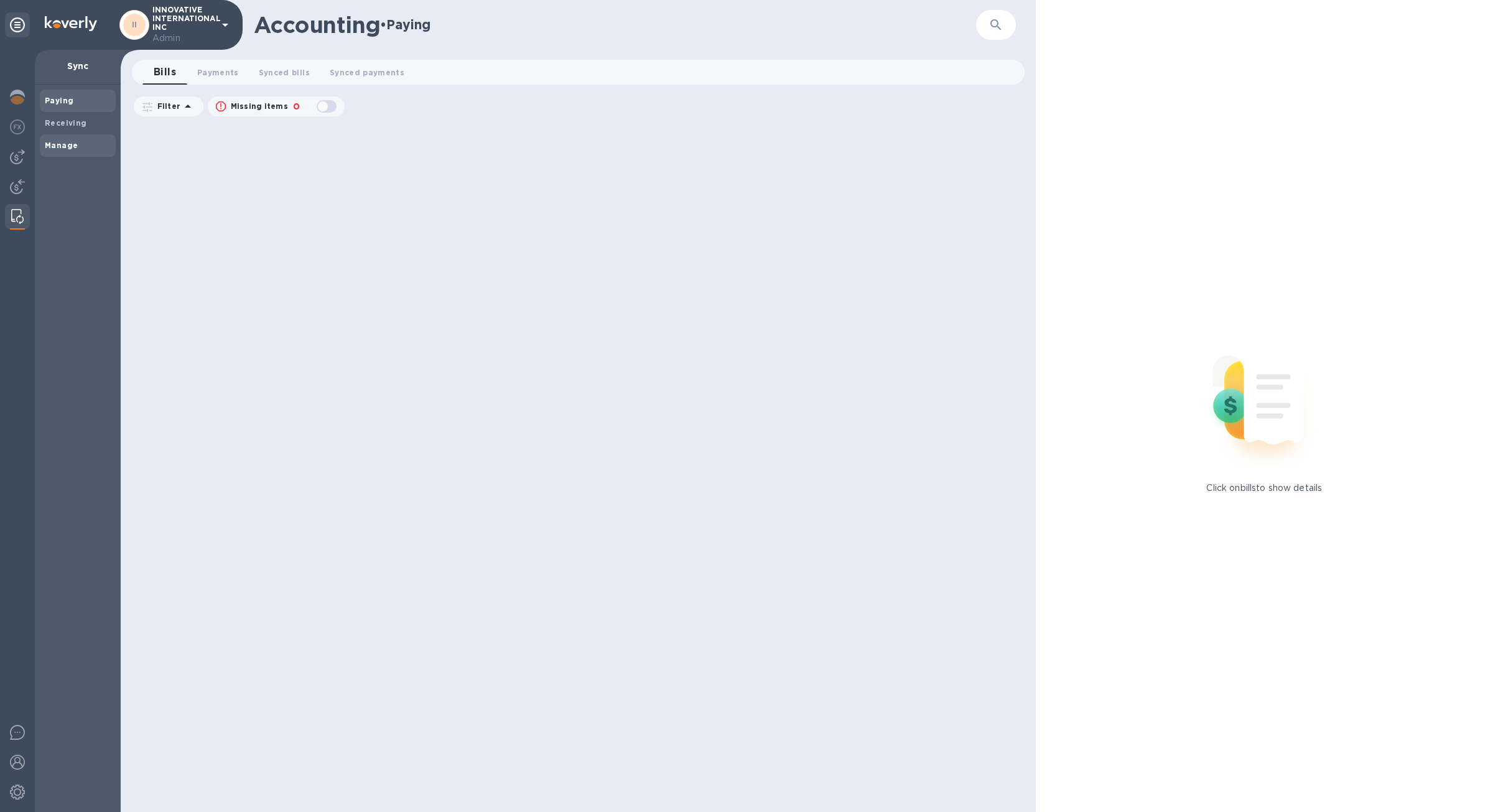
click at [74, 150] on span "Manage" at bounding box center [61, 145] width 33 height 12
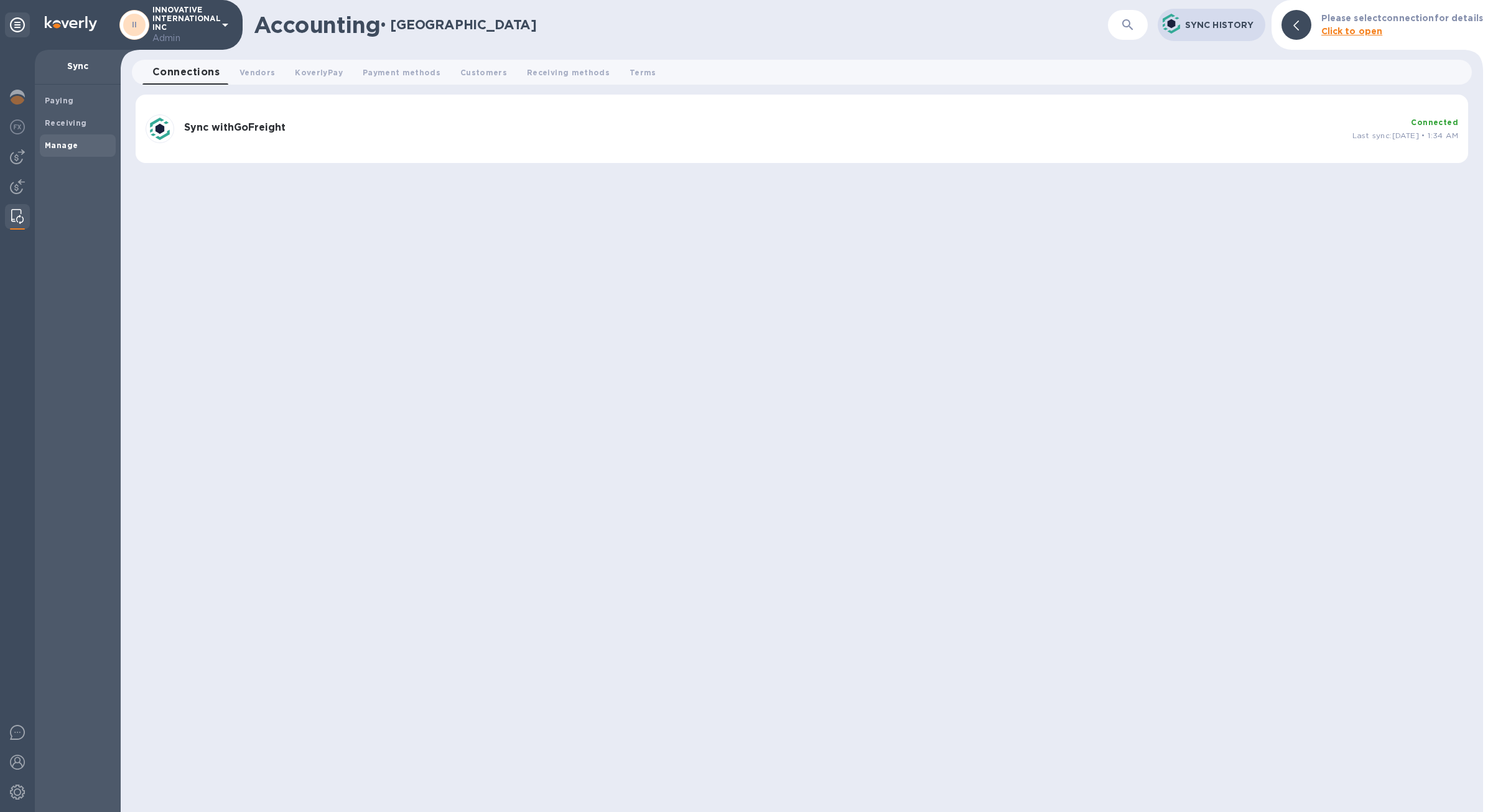
click at [510, 149] on div "Sync with GoFreight Connected Last sync: Sep 26, 2025 • 1:34 AM" at bounding box center [802, 129] width 1333 height 68
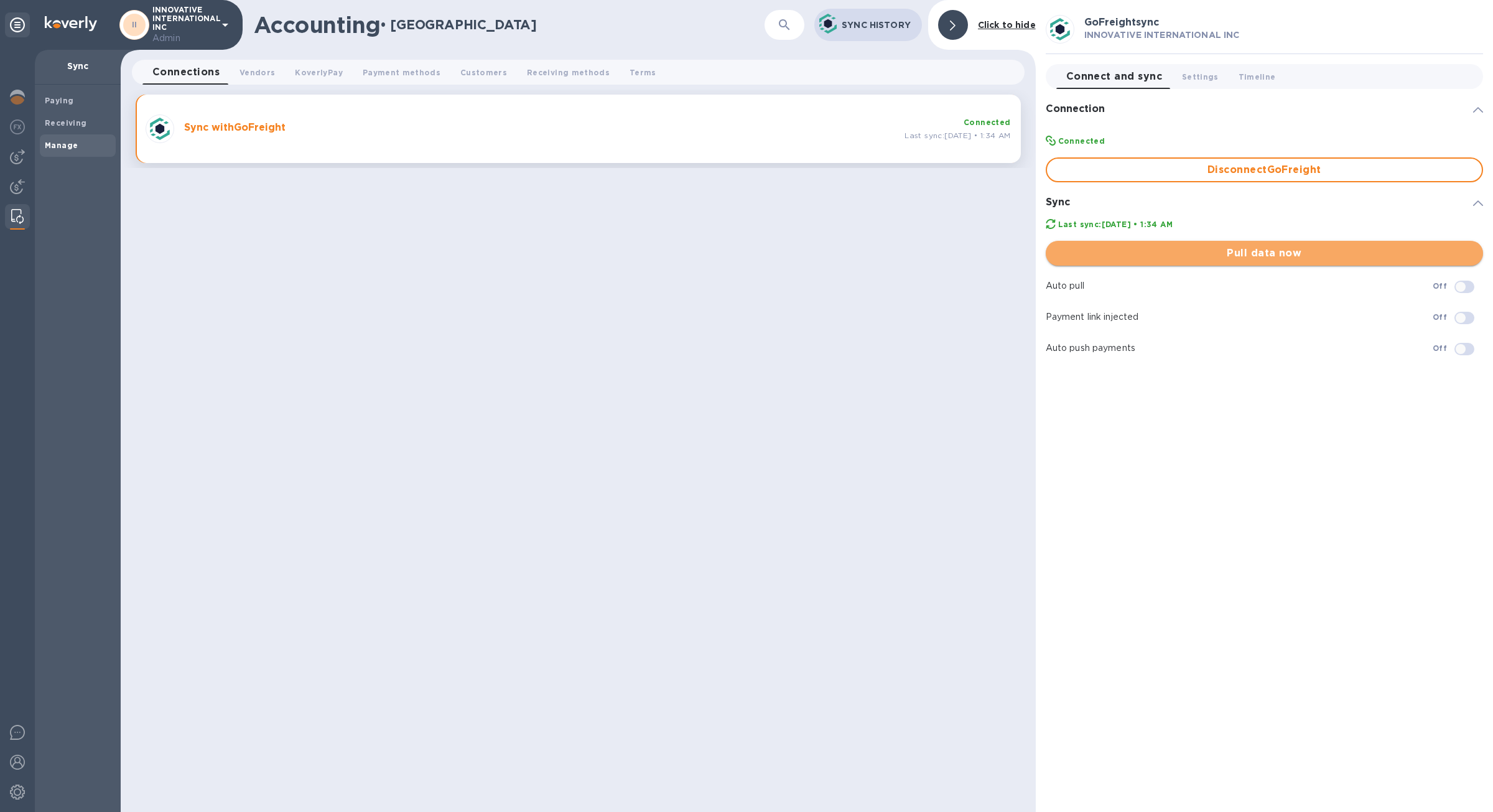
click at [1164, 258] on span "Pull data now" at bounding box center [1264, 253] width 418 height 15
click at [25, 194] on div at bounding box center [17, 188] width 25 height 27
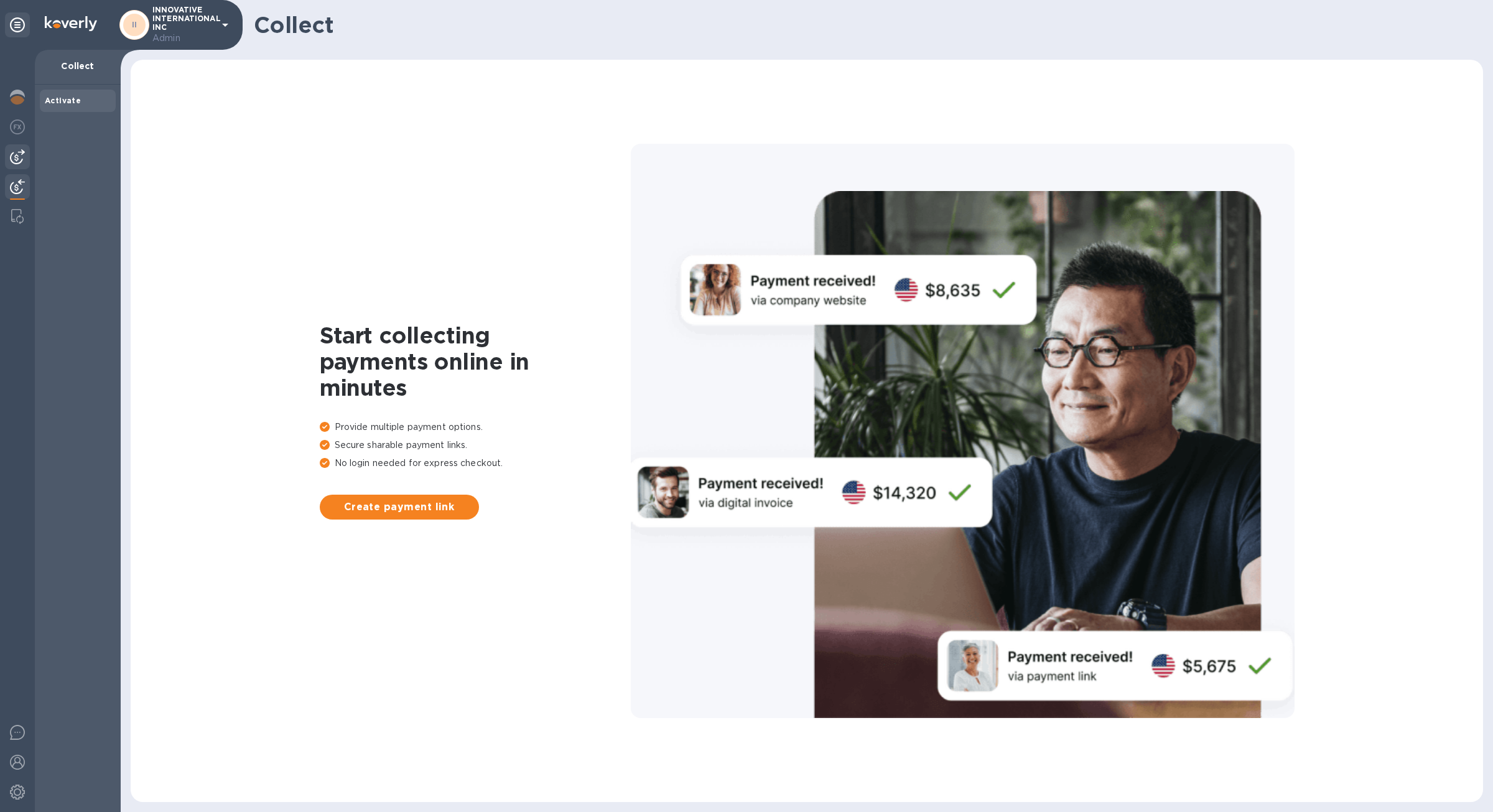
click at [17, 158] on img at bounding box center [17, 157] width 15 height 15
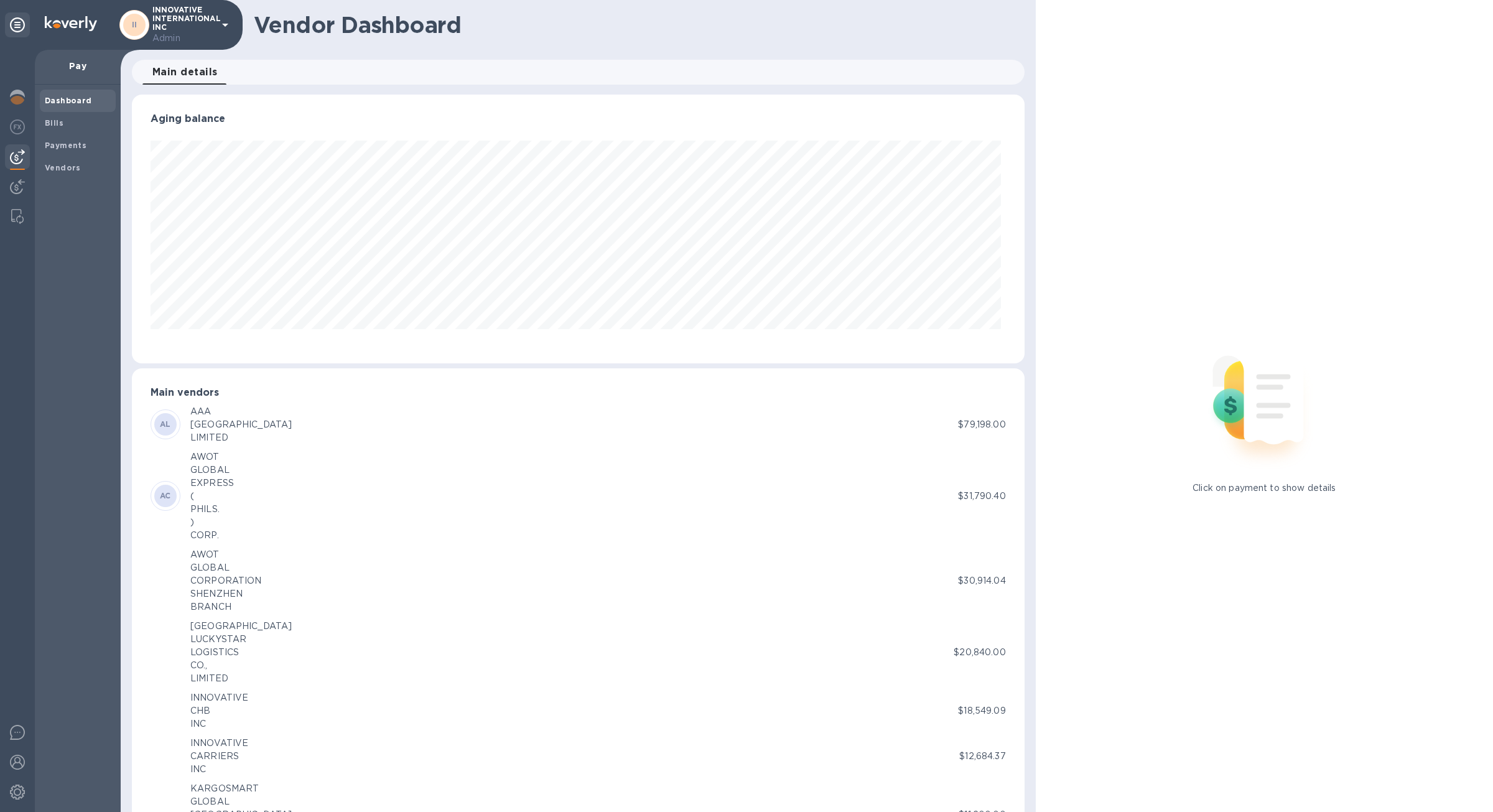
scroll to position [269, 887]
click at [63, 132] on div "Bills" at bounding box center [78, 123] width 76 height 22
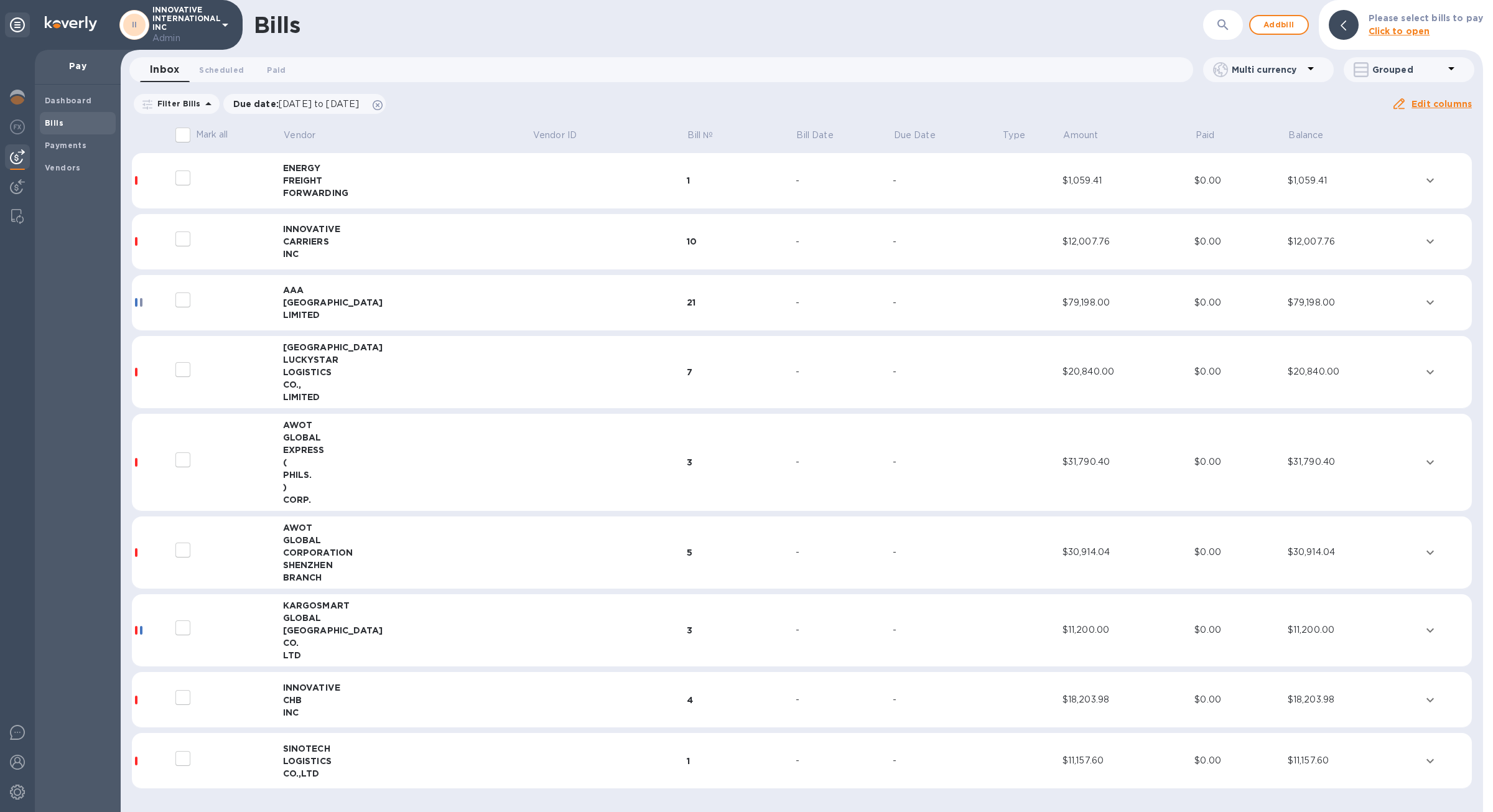
click at [711, 234] on td "10" at bounding box center [741, 242] width 109 height 56
click at [704, 302] on div "21" at bounding box center [741, 302] width 109 height 12
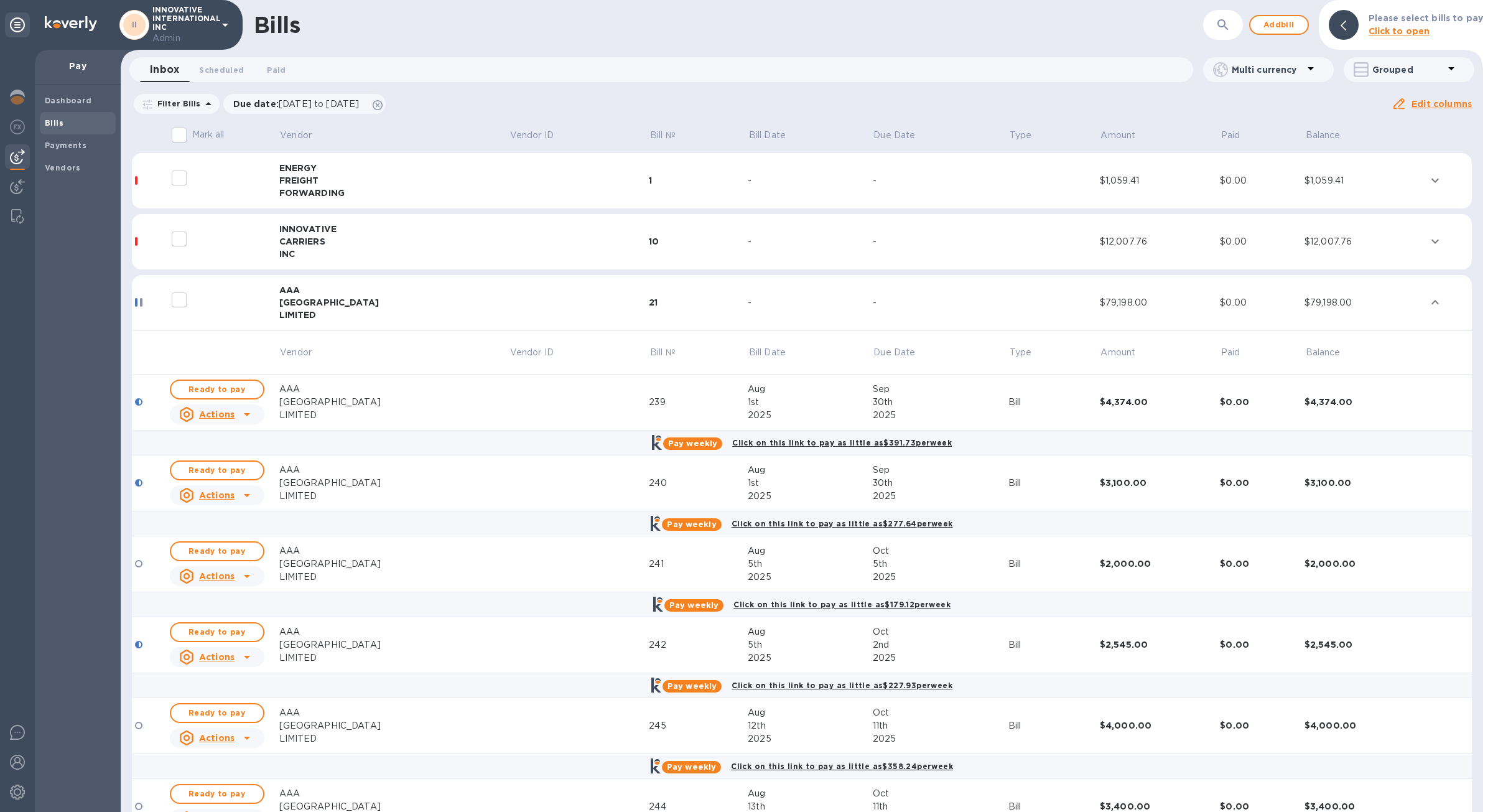
click at [748, 309] on td "-" at bounding box center [809, 303] width 124 height 56
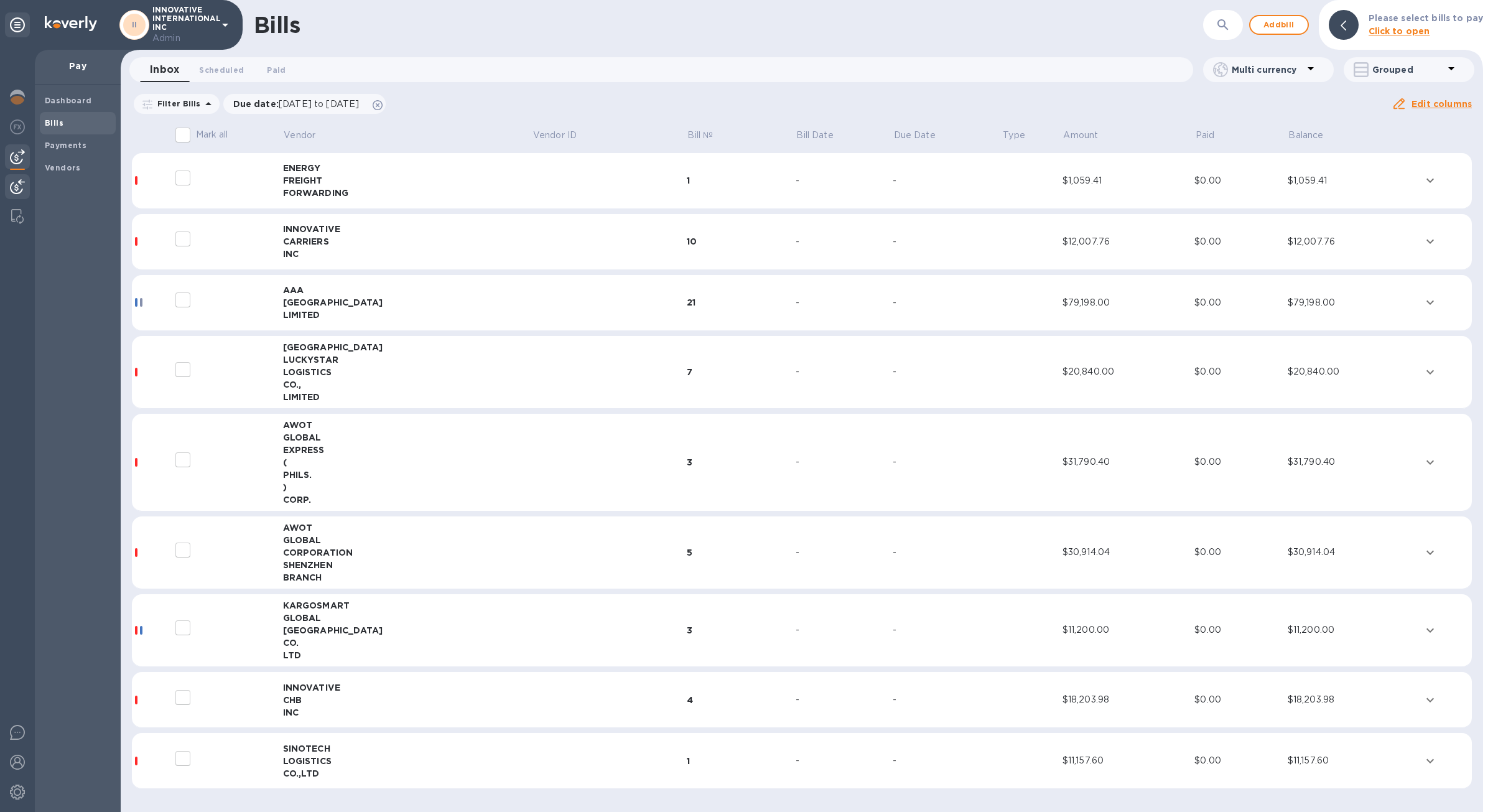
click at [16, 183] on img at bounding box center [17, 186] width 15 height 15
